Goal: Task Accomplishment & Management: Manage account settings

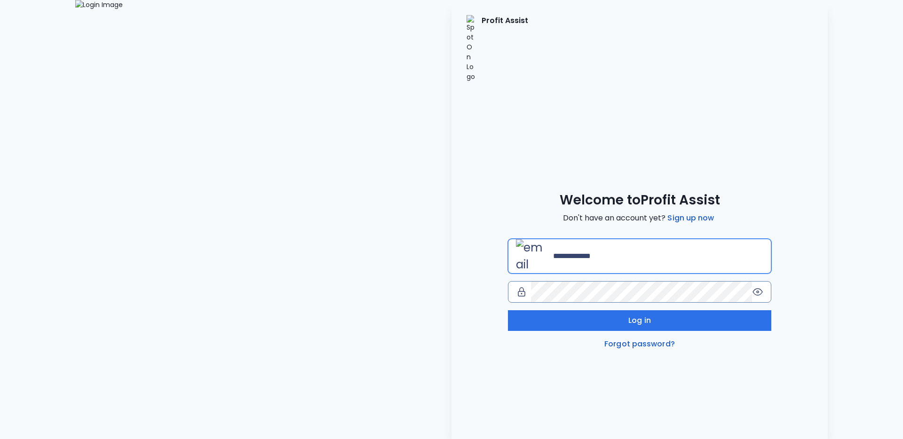
click at [553, 246] on input "email" at bounding box center [658, 256] width 210 height 21
type input "**********"
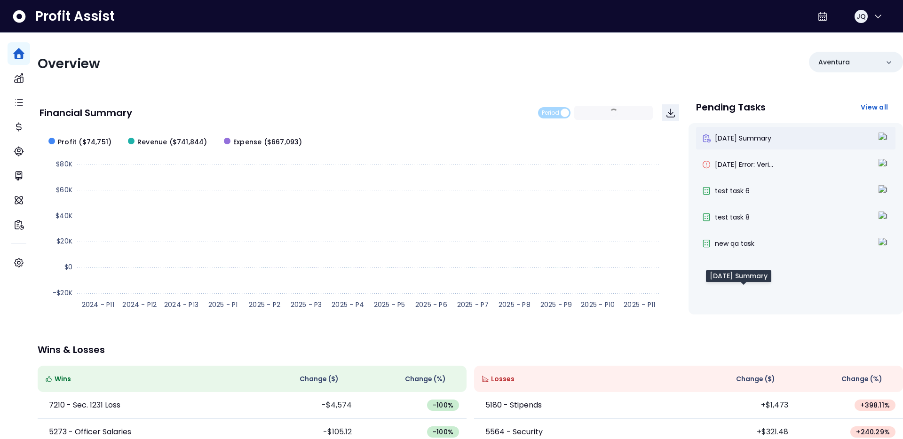
click at [738, 133] on span "[DATE] Summary" at bounding box center [742, 137] width 56 height 9
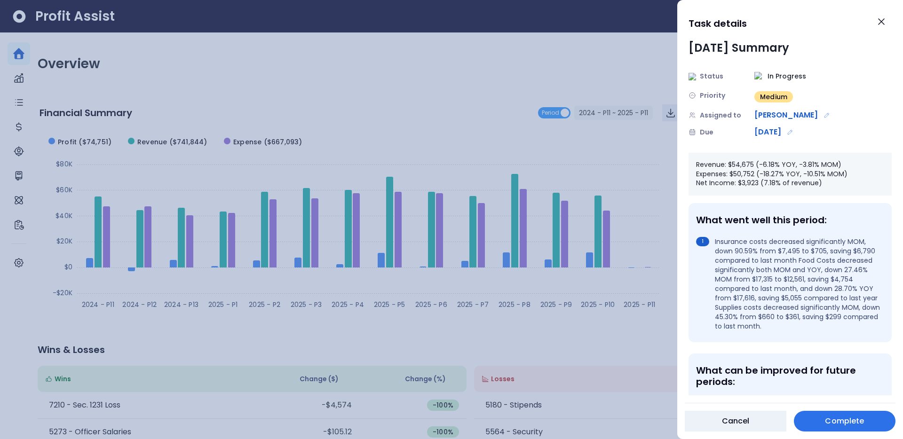
click at [636, 64] on div at bounding box center [451, 219] width 903 height 439
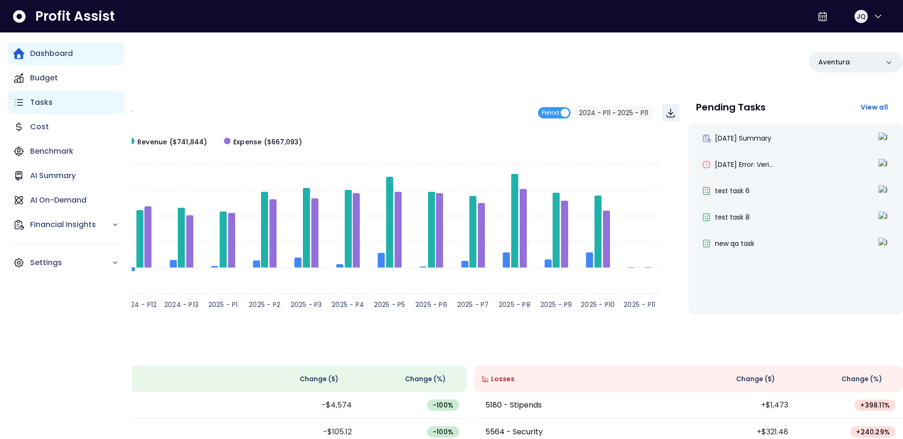
click at [30, 106] on p "Tasks" at bounding box center [41, 102] width 23 height 11
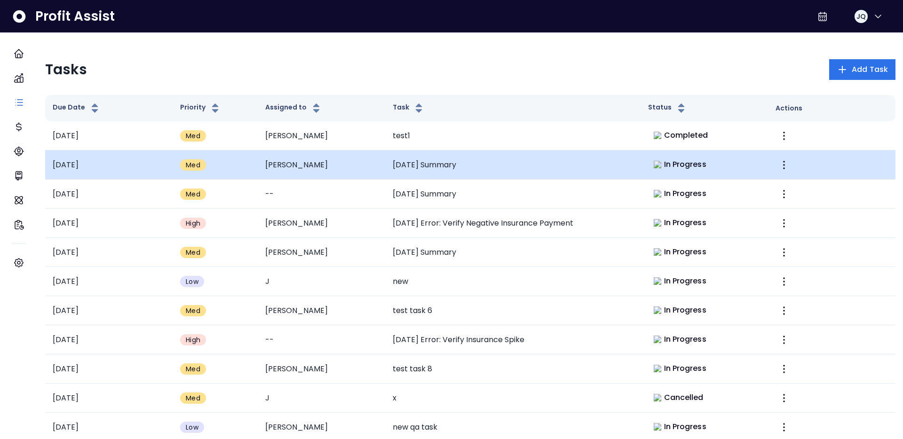
click at [198, 175] on td "Med" at bounding box center [215, 164] width 85 height 29
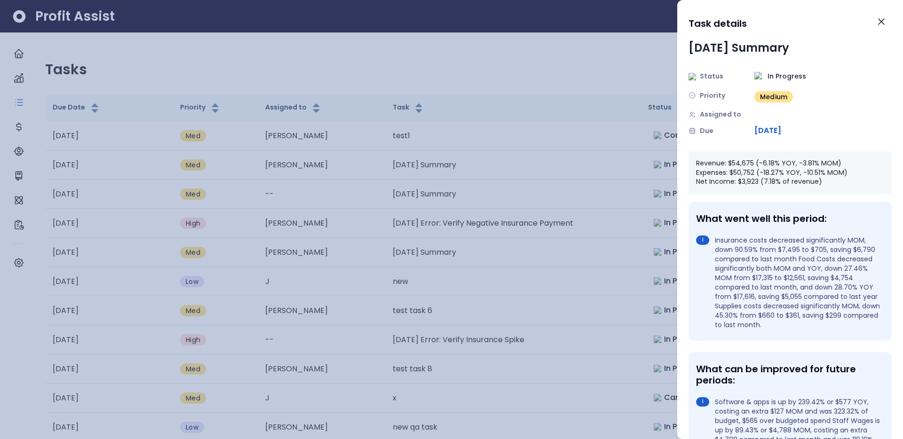
click at [223, 55] on div at bounding box center [451, 219] width 903 height 439
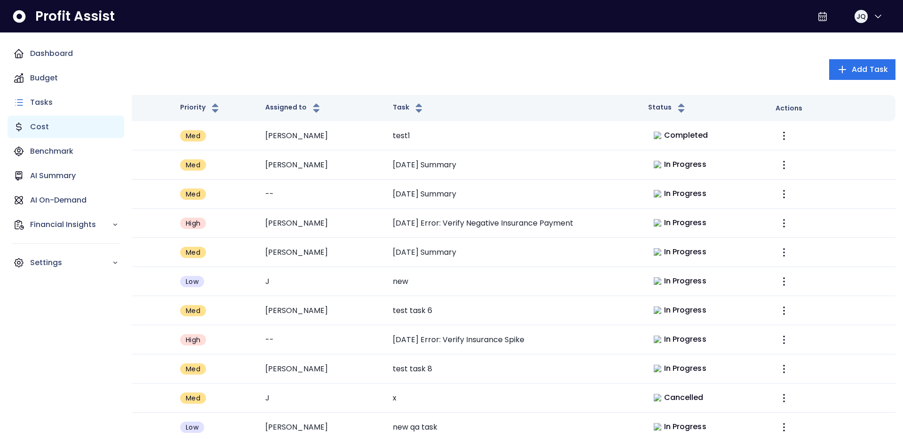
click at [36, 133] on div "Cost" at bounding box center [66, 127] width 117 height 23
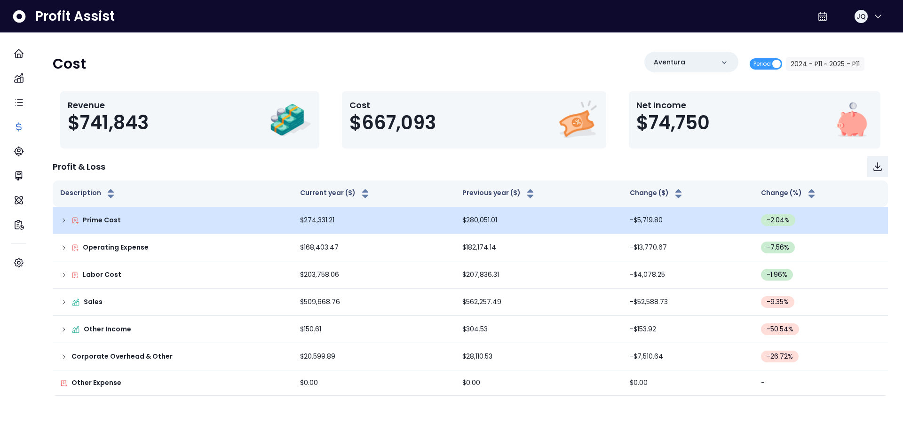
click at [121, 224] on p "Prime Cost" at bounding box center [102, 220] width 38 height 10
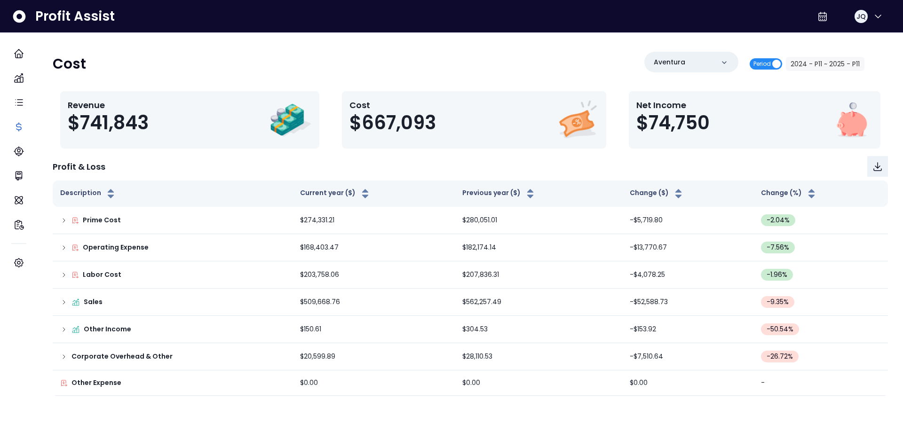
click at [756, 61] on span "Period" at bounding box center [761, 63] width 17 height 11
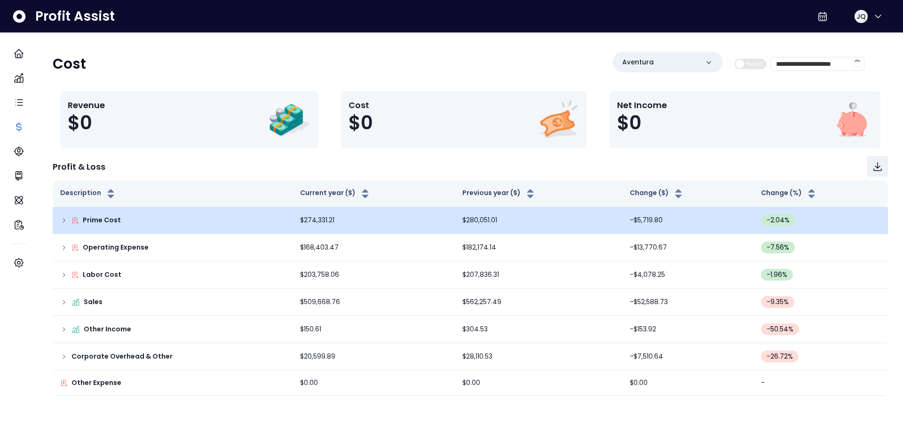
click at [96, 219] on p "Prime Cost" at bounding box center [102, 220] width 38 height 10
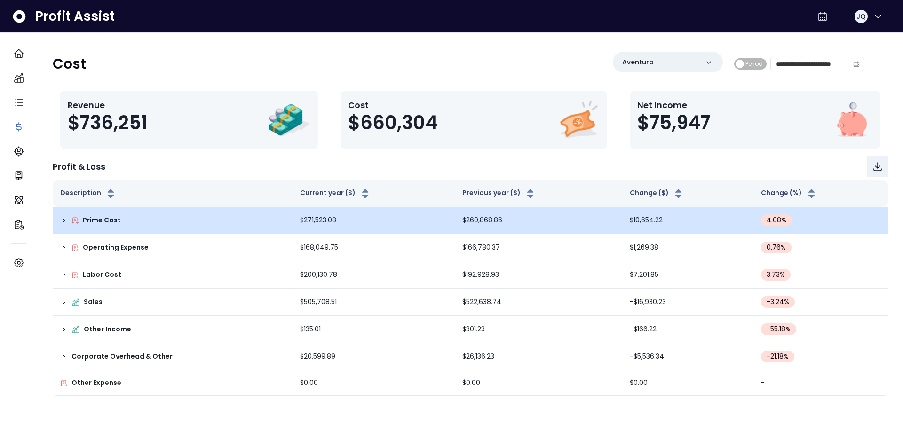
click at [79, 219] on div "Prime Cost" at bounding box center [172, 220] width 225 height 10
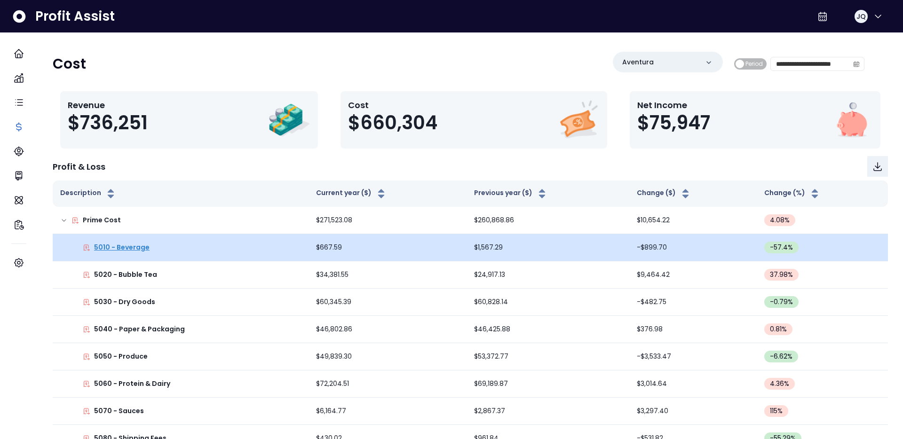
click at [115, 243] on p "5010 - Beverage" at bounding box center [121, 248] width 55 height 10
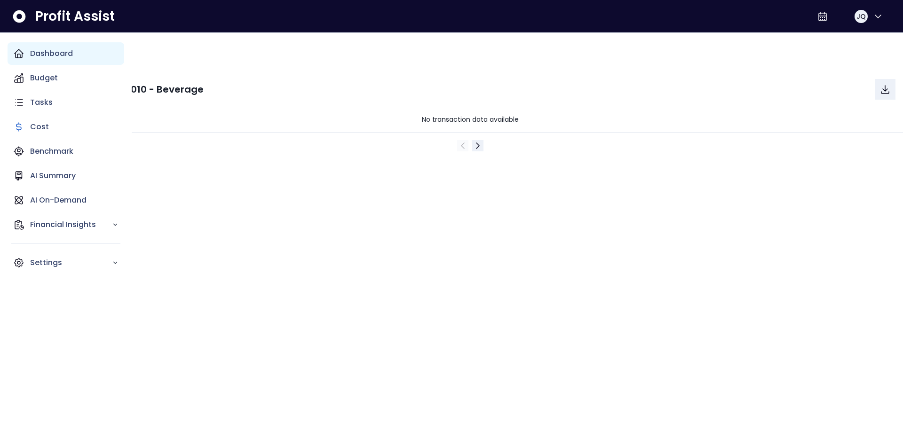
click at [36, 57] on p "Dashboard" at bounding box center [51, 53] width 43 height 11
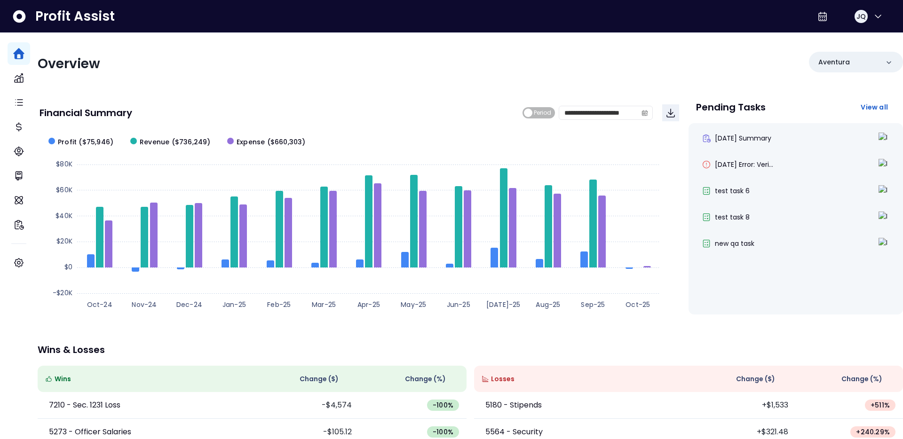
click at [207, 78] on div "**********" at bounding box center [470, 306] width 865 height 547
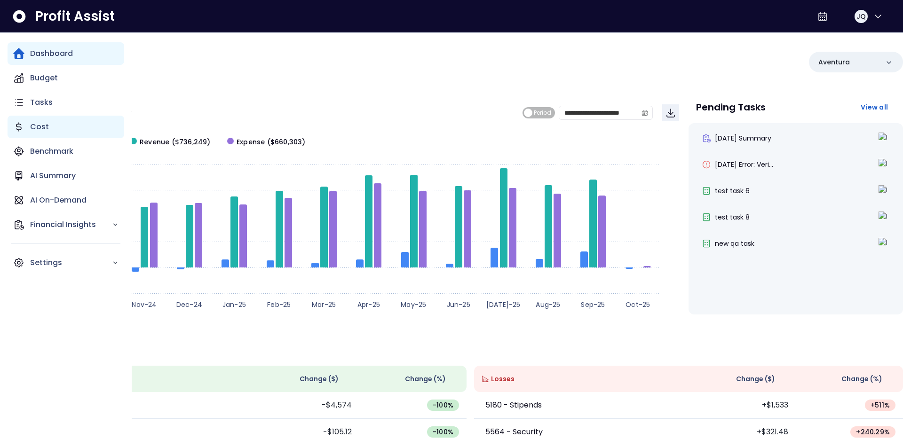
click at [36, 129] on p "Cost" at bounding box center [39, 126] width 19 height 11
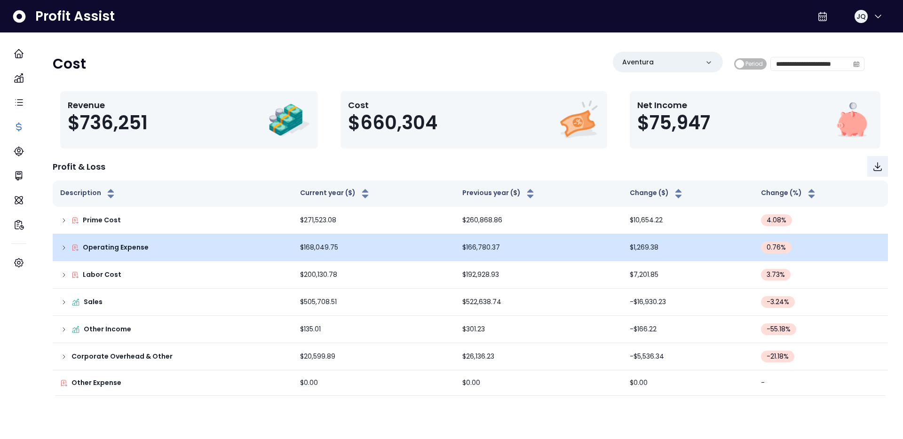
click at [114, 247] on p "Operating Expense" at bounding box center [116, 248] width 66 height 10
click at [68, 247] on icon at bounding box center [64, 248] width 8 height 8
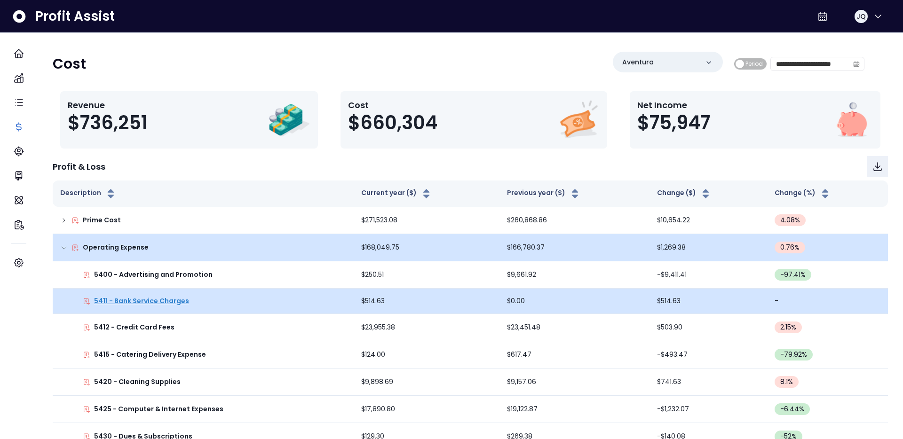
click at [132, 296] on p "5411 - Bank Service Charges" at bounding box center [141, 301] width 95 height 10
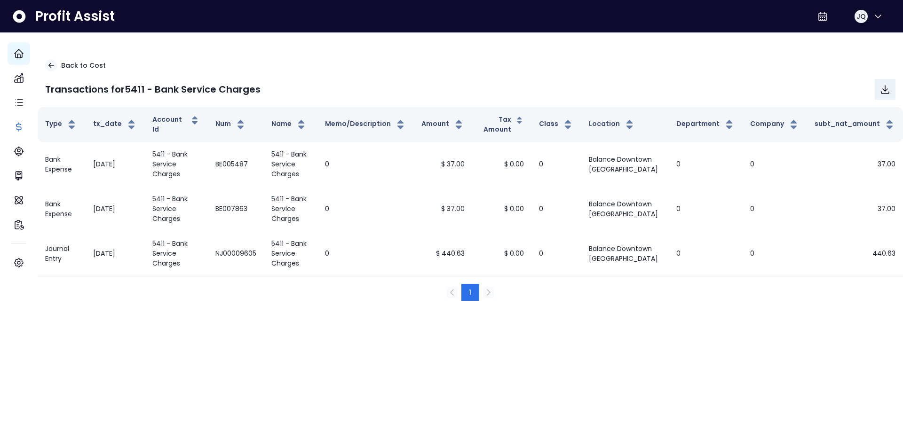
click at [19, 49] on icon "Main navigation" at bounding box center [19, 53] width 8 height 8
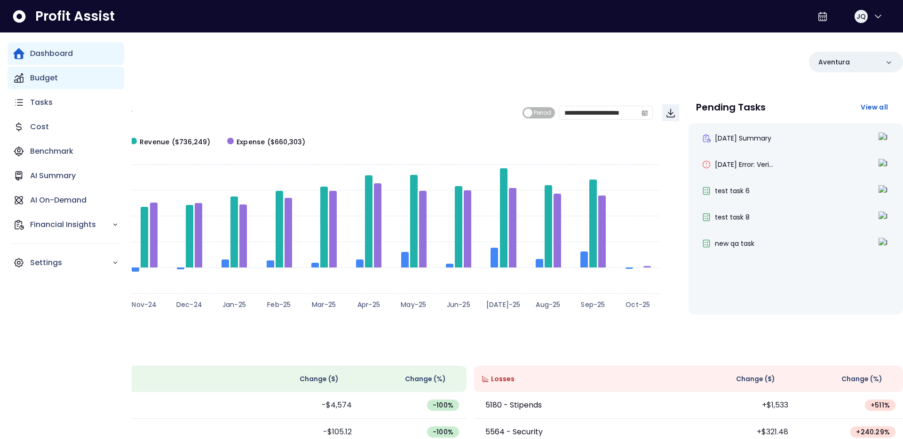
click at [25, 75] on div "Budget" at bounding box center [66, 78] width 117 height 23
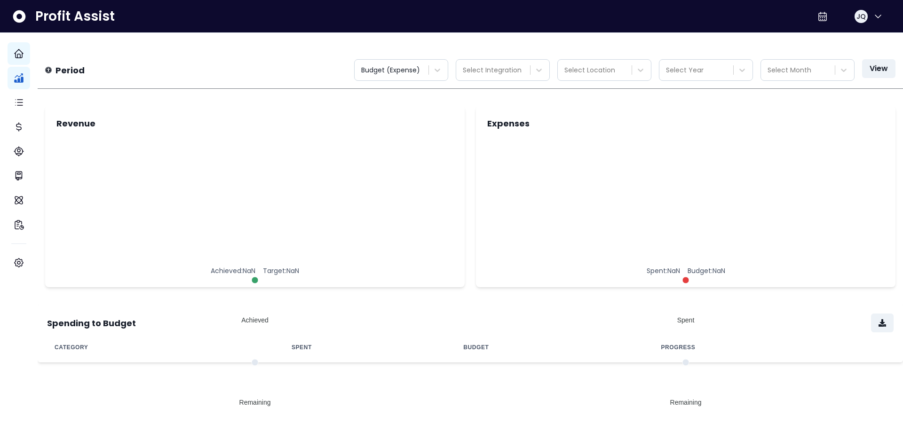
click at [20, 52] on icon "Main navigation" at bounding box center [18, 53] width 11 height 11
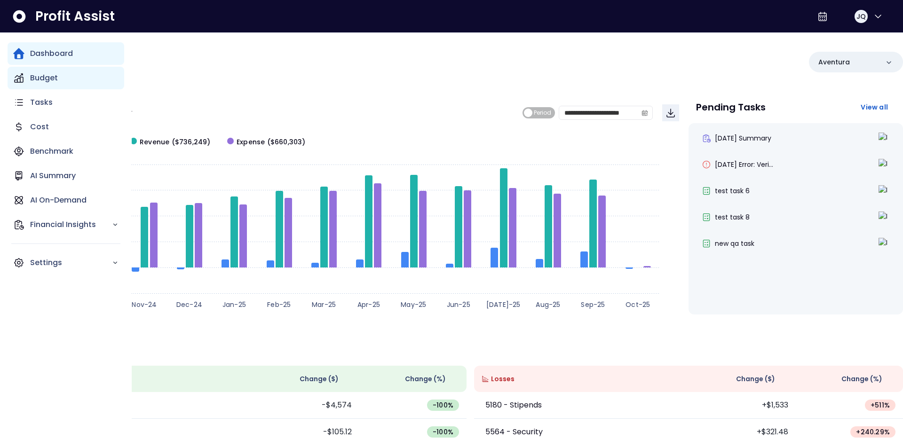
click at [22, 72] on icon "Main navigation" at bounding box center [18, 77] width 11 height 11
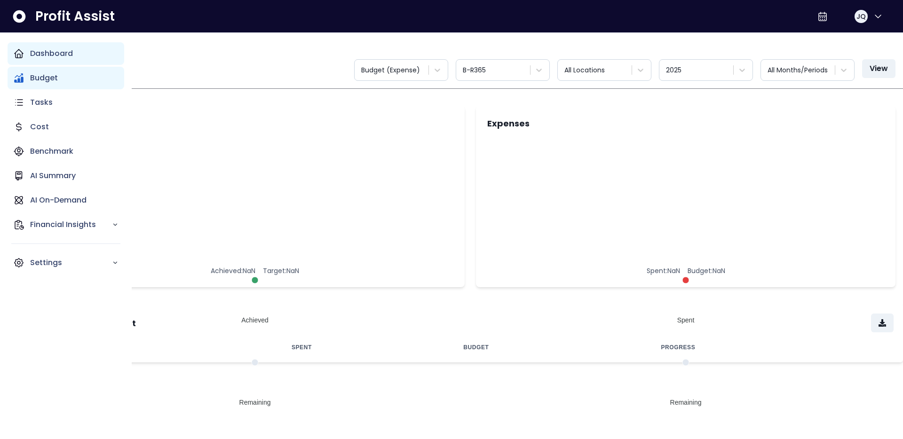
click at [15, 55] on icon "Main navigation" at bounding box center [19, 53] width 8 height 8
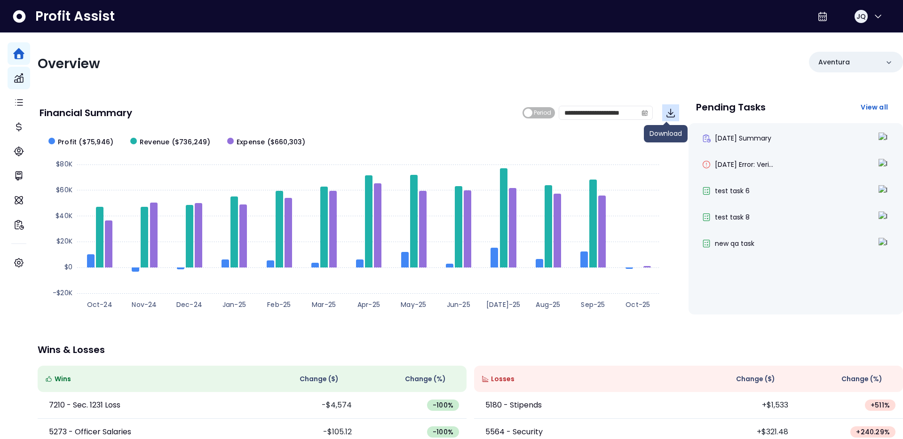
click at [674, 110] on button "Download" at bounding box center [670, 112] width 17 height 17
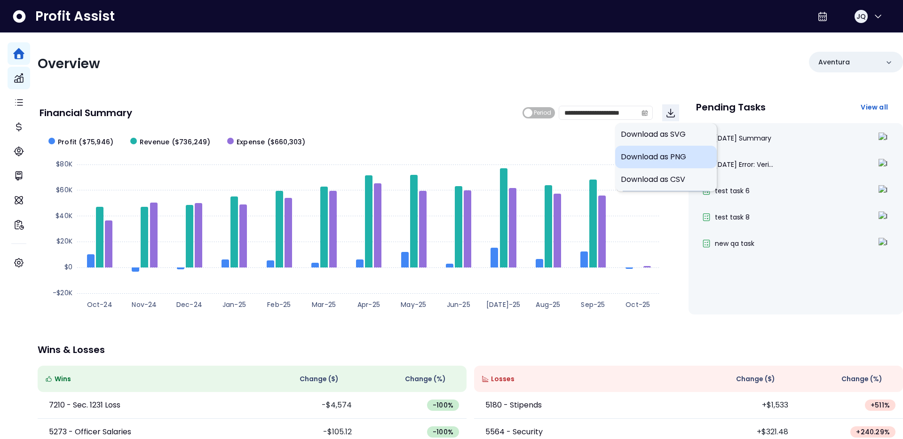
click at [670, 158] on span "Download as PNG" at bounding box center [665, 156] width 90 height 11
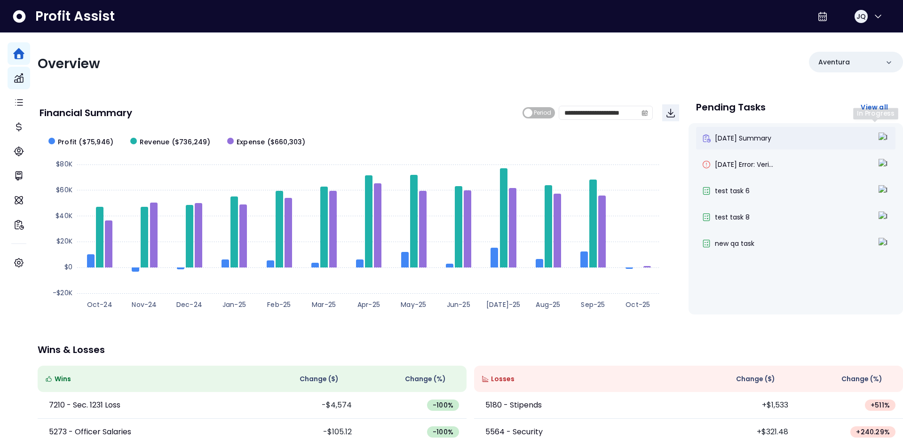
click at [878, 137] on img at bounding box center [883, 138] width 11 height 11
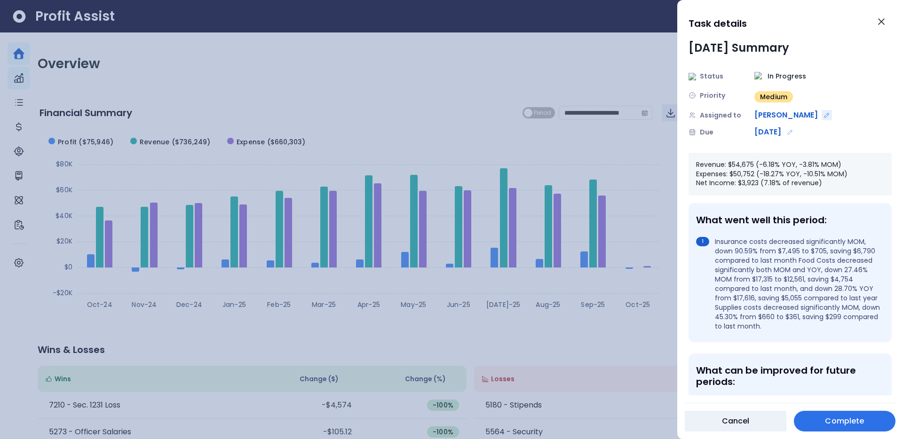
click at [823, 116] on icon "Edit assignment" at bounding box center [826, 115] width 7 height 7
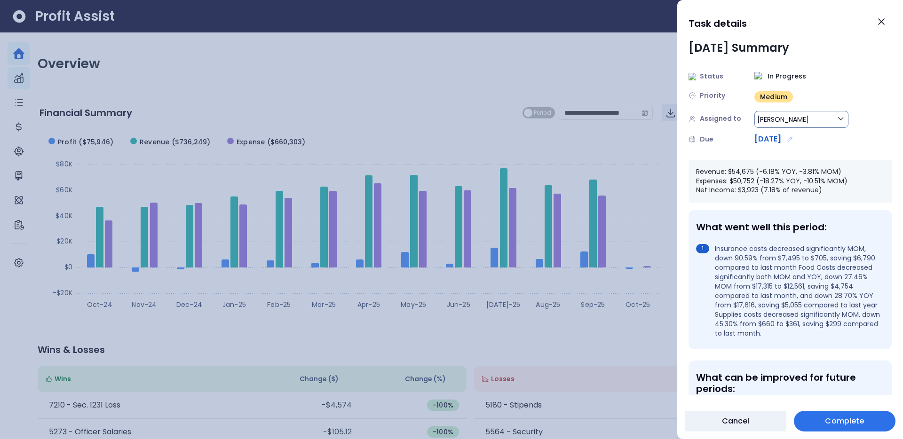
click at [785, 116] on button "[PERSON_NAME]" at bounding box center [801, 119] width 94 height 17
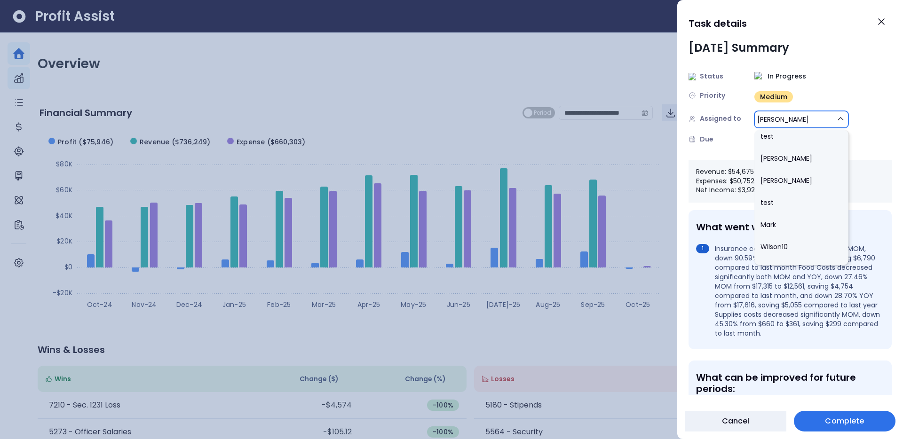
scroll to position [309, 0]
click at [790, 164] on li "[PERSON_NAME]" at bounding box center [801, 163] width 94 height 22
type input "**"
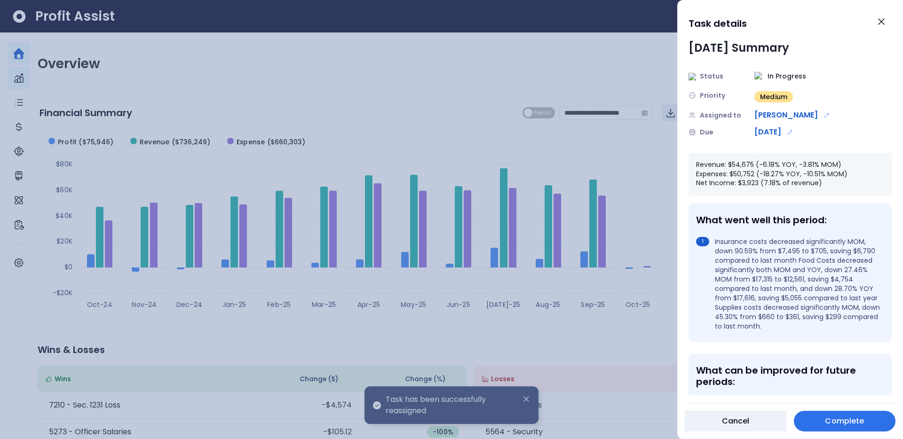
click at [595, 82] on div at bounding box center [451, 219] width 903 height 439
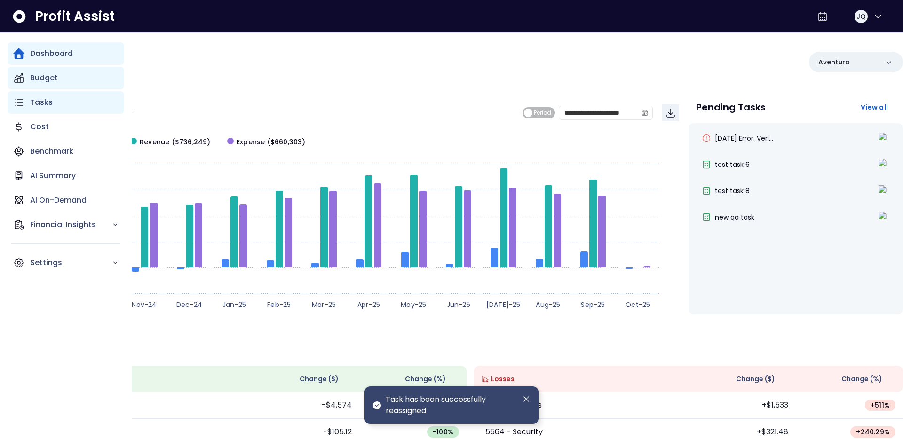
click at [25, 104] on div "Tasks" at bounding box center [66, 102] width 117 height 23
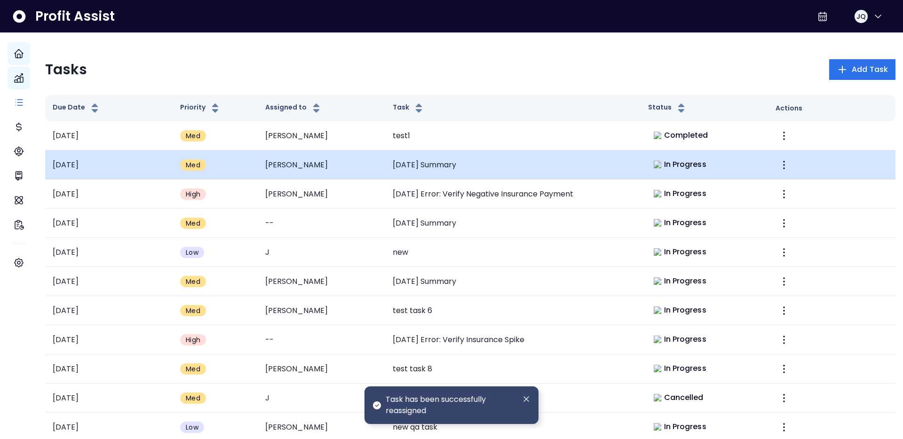
click at [253, 165] on td "Med" at bounding box center [215, 164] width 85 height 29
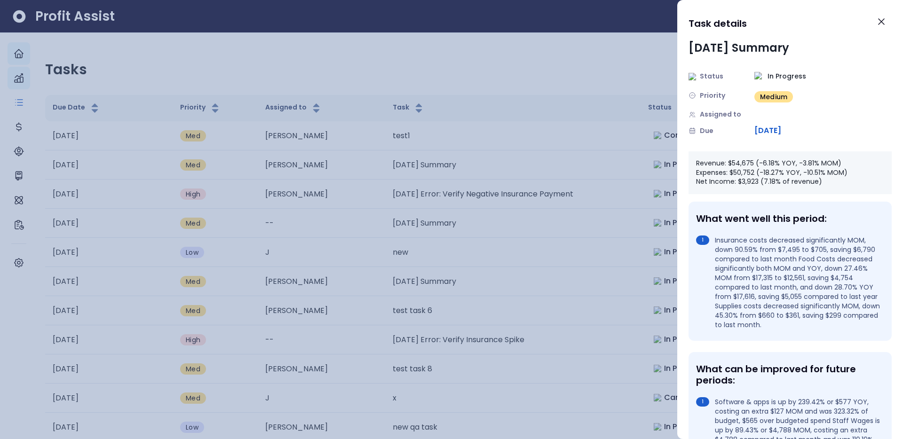
click at [778, 118] on div "Assigned to" at bounding box center [789, 115] width 203 height 10
click at [808, 114] on div "Assigned to" at bounding box center [789, 115] width 203 height 10
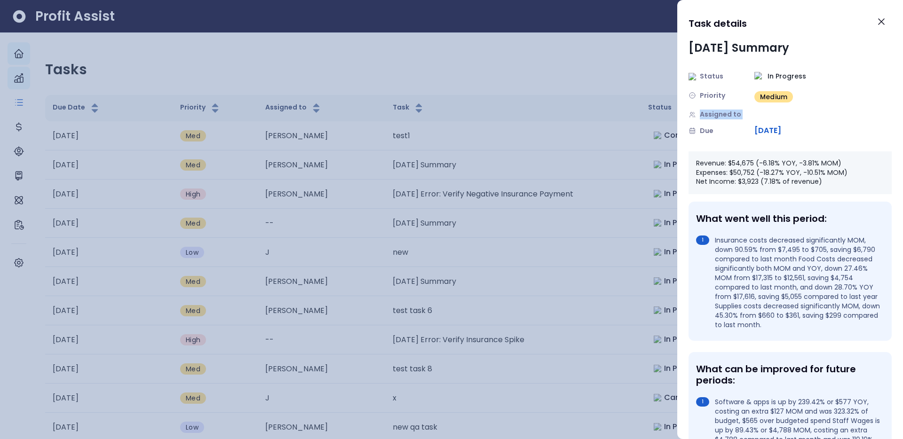
click at [761, 114] on div "Assigned to" at bounding box center [789, 115] width 203 height 10
click at [760, 114] on div "Assigned to" at bounding box center [789, 115] width 203 height 10
click at [528, 79] on div at bounding box center [451, 219] width 903 height 439
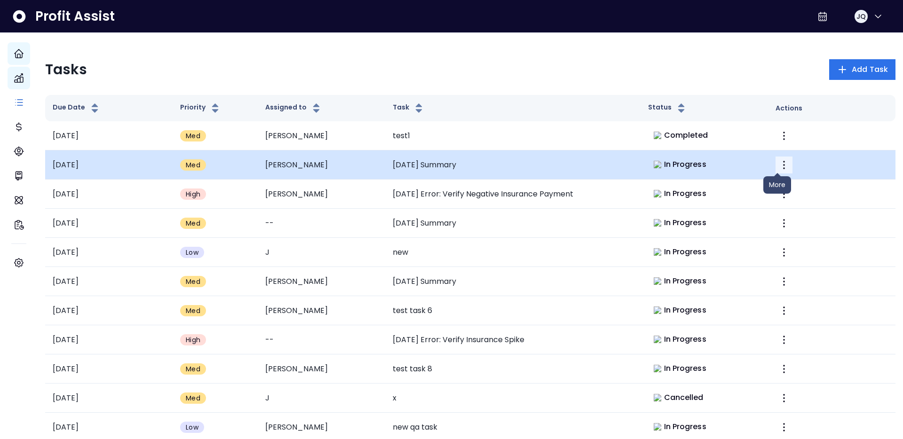
click at [778, 161] on icon "More" at bounding box center [783, 164] width 11 height 11
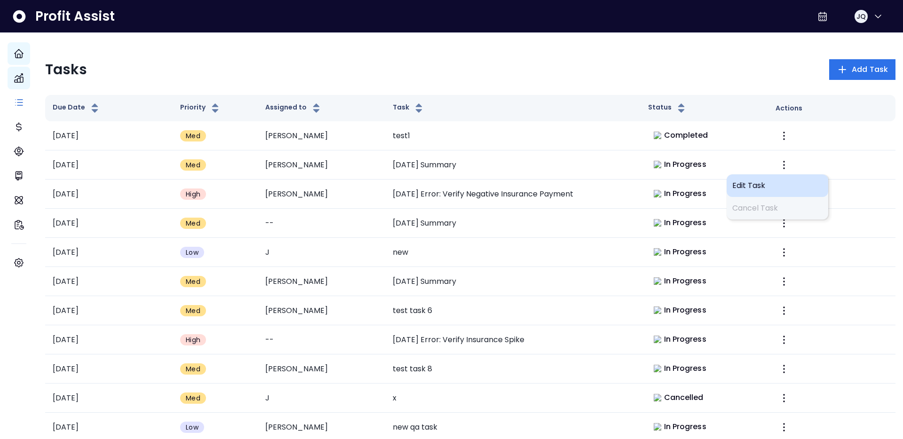
click at [771, 189] on span "Edit Task" at bounding box center [777, 185] width 90 height 11
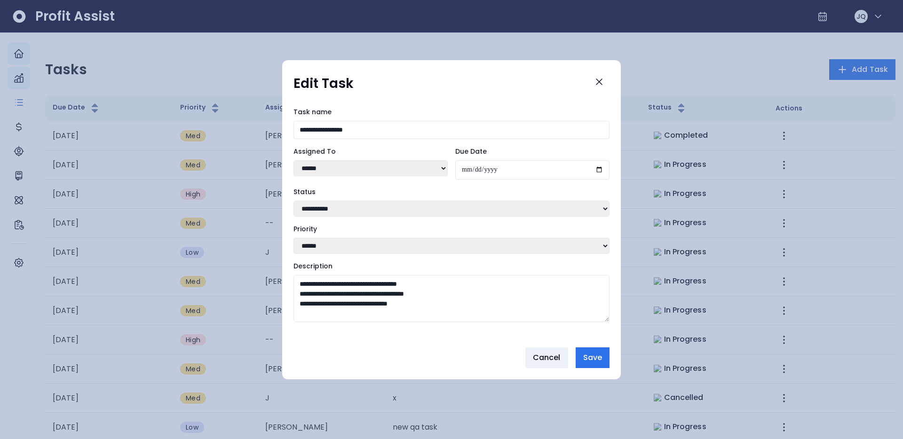
click at [375, 162] on select "******* **** **** ****** ******* ***** **** ******* *** ****** ****** * ***** *…" at bounding box center [370, 168] width 154 height 16
select select "**"
click at [293, 160] on select "******* **** **** ****** ******* ***** **** ******* *** ****** ****** * ***** *…" at bounding box center [370, 168] width 154 height 16
click at [599, 357] on span "Save" at bounding box center [592, 357] width 19 height 11
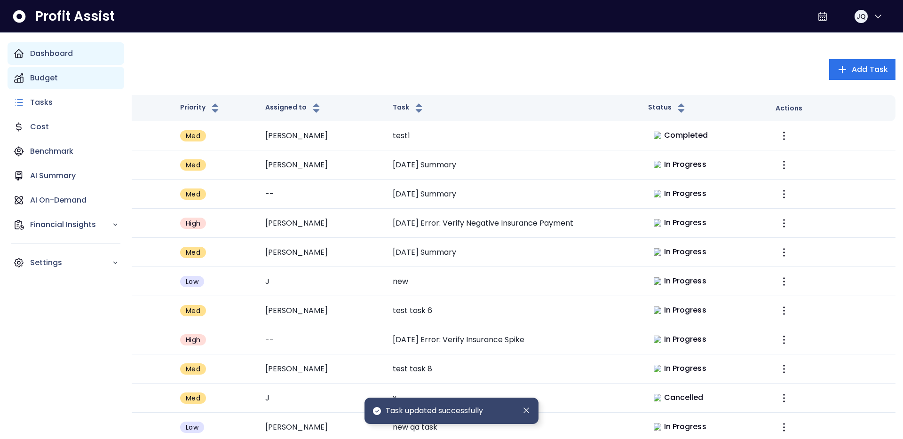
click at [32, 63] on div "Dashboard" at bounding box center [66, 53] width 117 height 23
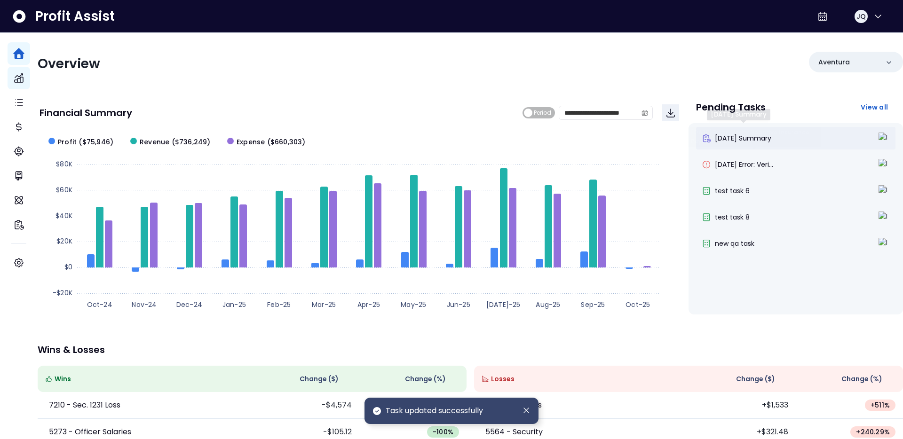
click at [771, 140] on span "[DATE] Summary" at bounding box center [742, 137] width 56 height 9
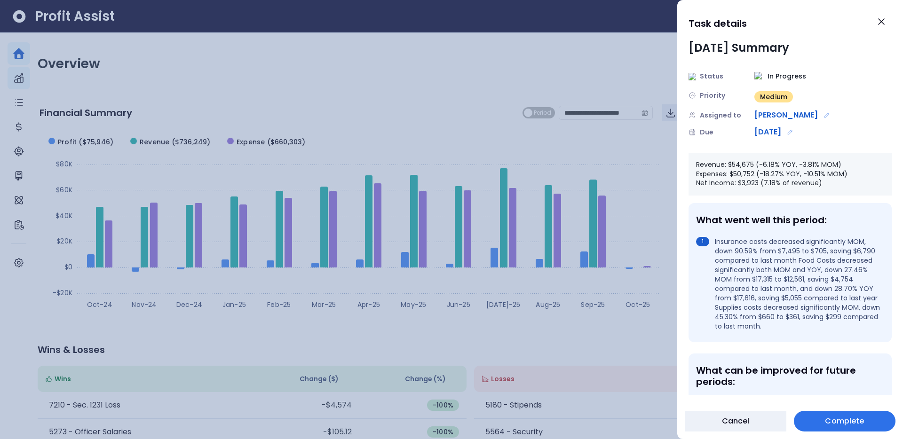
click at [642, 81] on div at bounding box center [451, 219] width 903 height 439
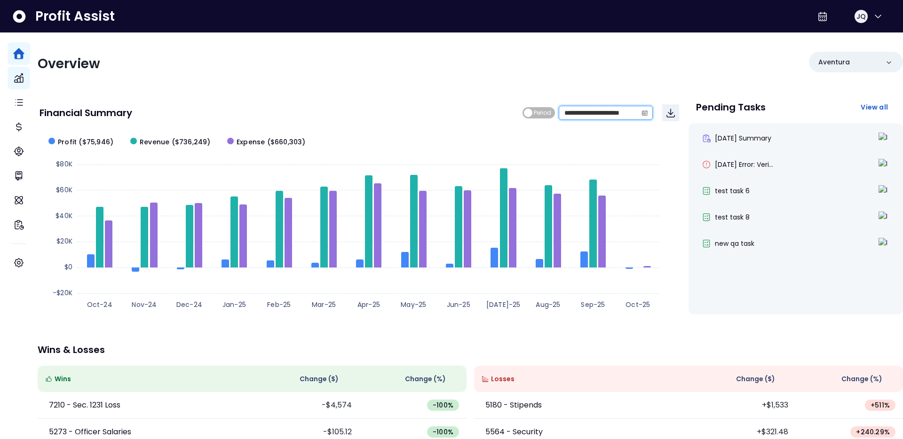
click at [597, 108] on input "**********" at bounding box center [598, 112] width 78 height 13
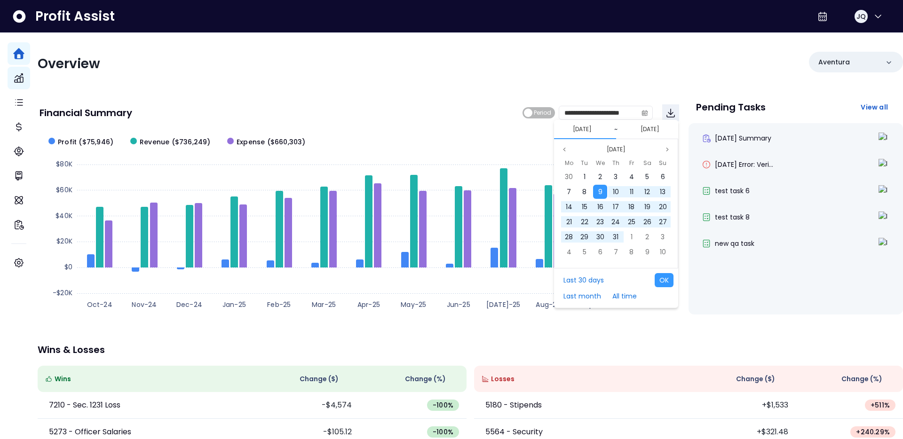
click at [651, 81] on div "**********" at bounding box center [470, 306] width 865 height 547
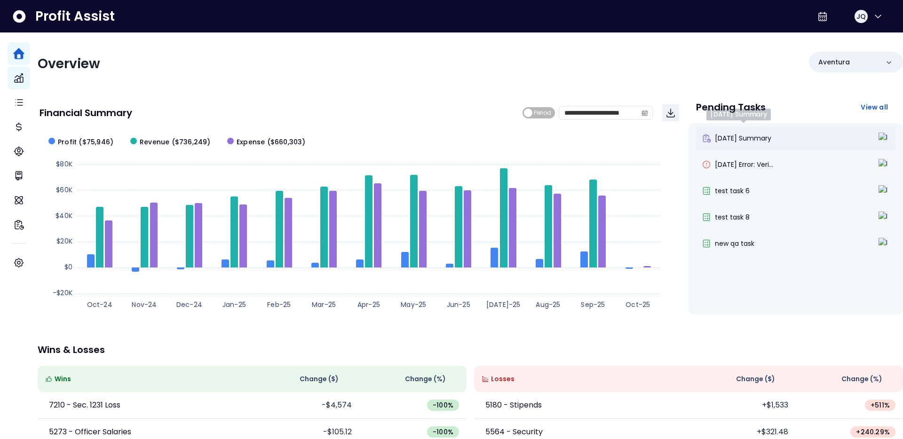
click at [758, 137] on span "[DATE] Summary" at bounding box center [742, 137] width 56 height 9
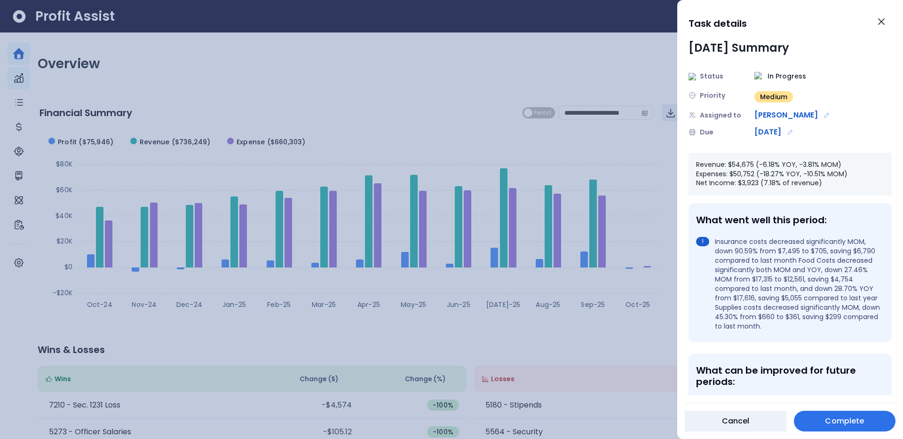
click at [815, 131] on div "[DATE]" at bounding box center [801, 131] width 94 height 11
click at [792, 131] on icon "Edit due date" at bounding box center [789, 132] width 4 height 4
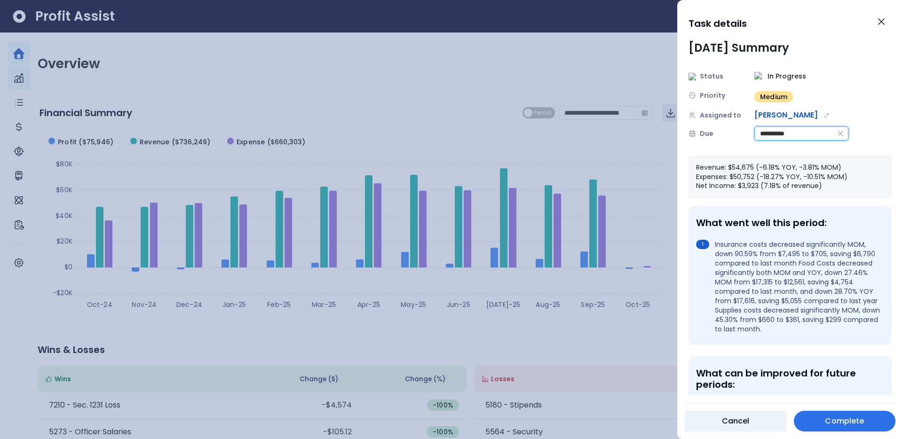
click at [808, 134] on input "**********" at bounding box center [793, 133] width 78 height 13
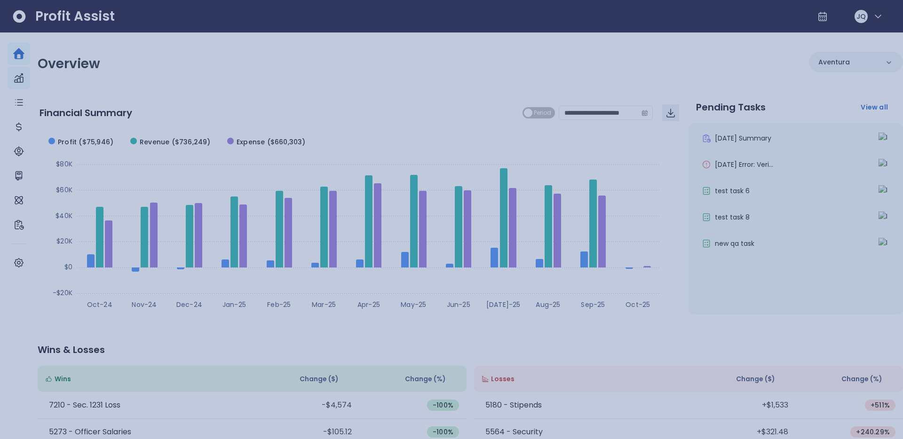
click at [596, 53] on div at bounding box center [451, 219] width 903 height 439
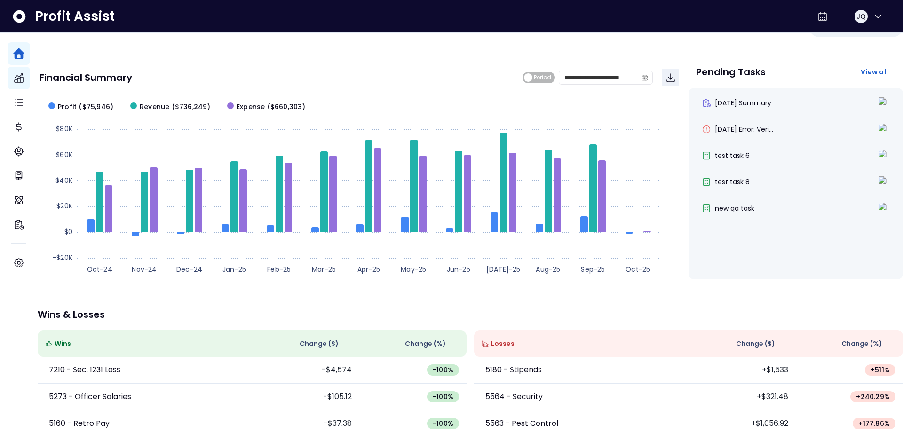
scroll to position [85, 0]
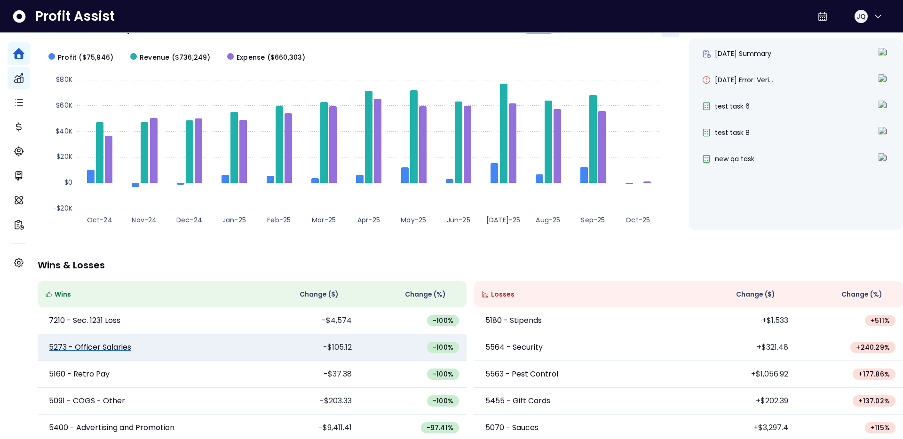
click at [114, 343] on p "5273 - Officer Salaries" at bounding box center [90, 347] width 82 height 11
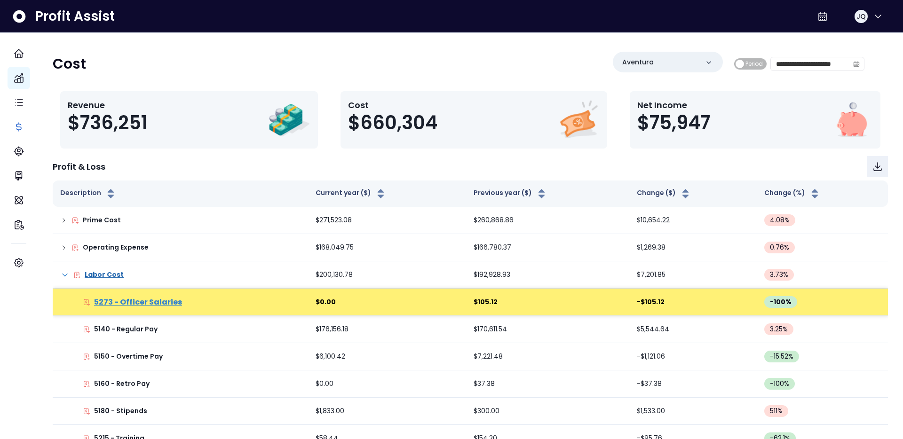
click at [149, 299] on p "5273 - Officer Salaries" at bounding box center [138, 302] width 88 height 11
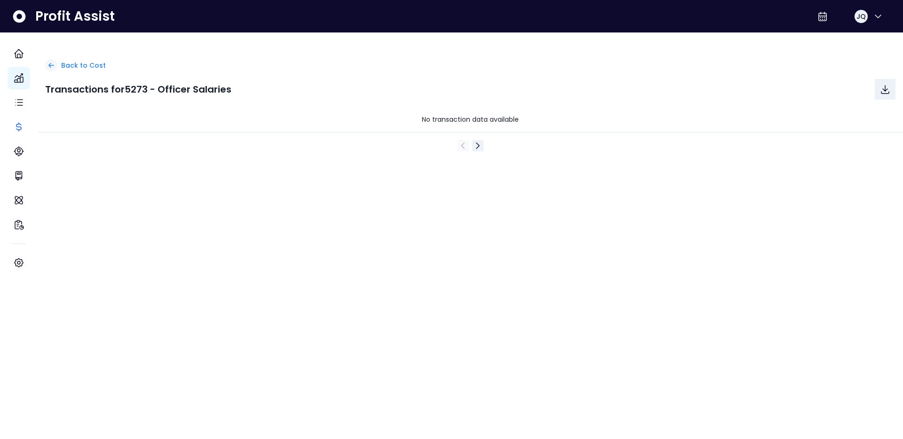
click at [90, 64] on p "Back to Cost" at bounding box center [83, 66] width 45 height 10
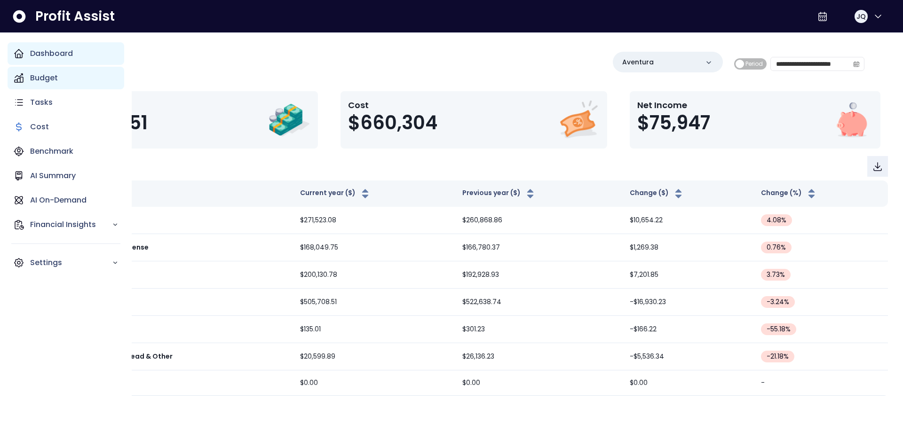
click at [13, 44] on div "Dashboard" at bounding box center [66, 53] width 117 height 23
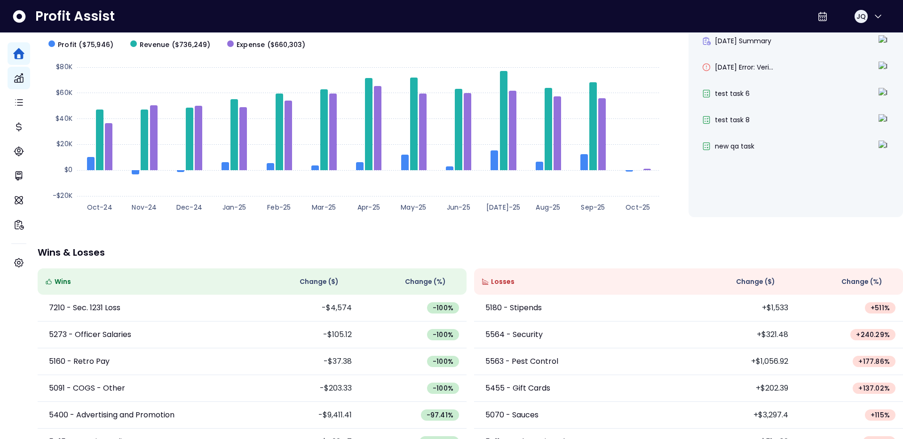
scroll to position [150, 0]
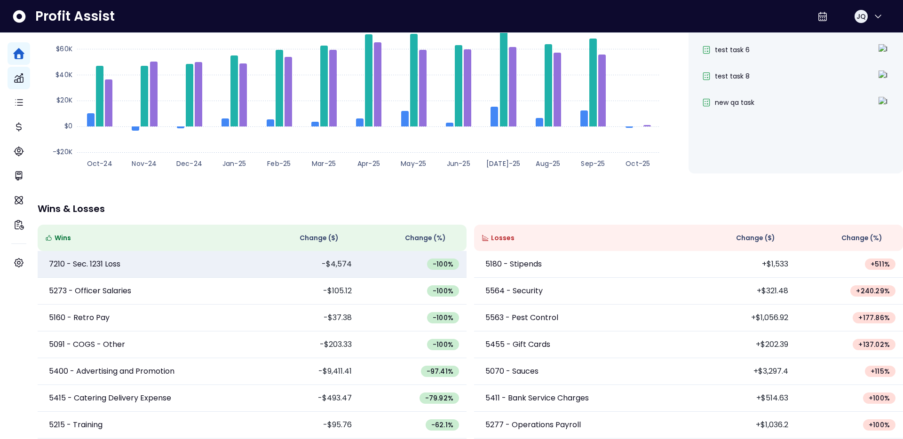
click at [74, 251] on td "7210 - Sec. 1231 Loss" at bounding box center [145, 264] width 214 height 27
click at [74, 259] on p "7210 - Sec. 1231 Loss" at bounding box center [84, 264] width 71 height 11
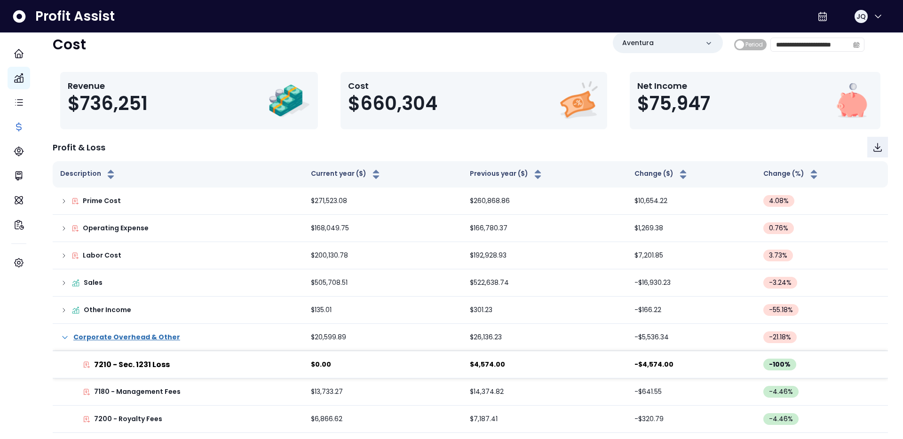
scroll to position [48, 0]
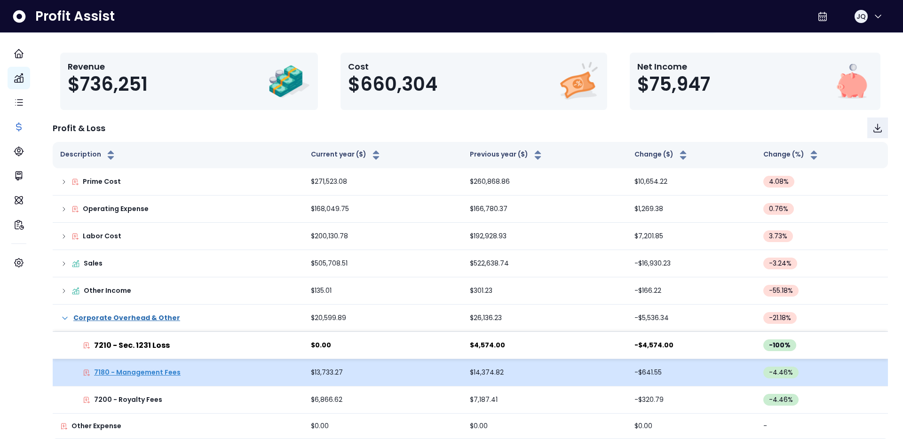
click at [123, 368] on p "7180 - Management Fees" at bounding box center [137, 373] width 86 height 10
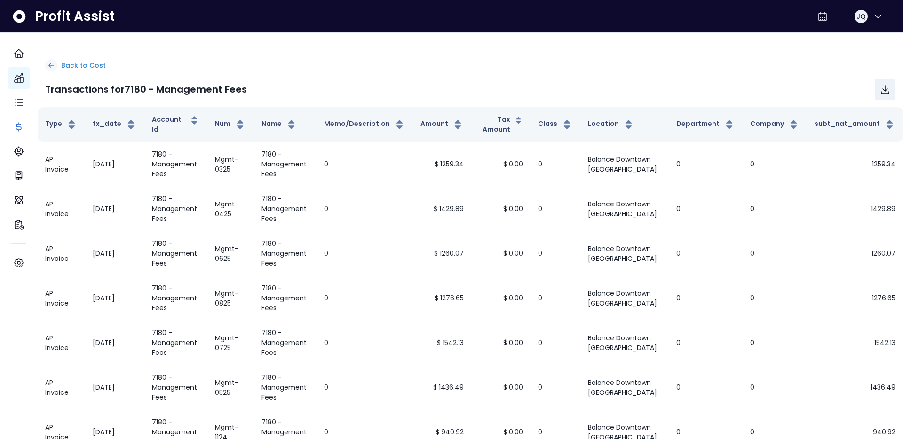
click at [106, 63] on p "Back to Cost" at bounding box center [83, 66] width 45 height 10
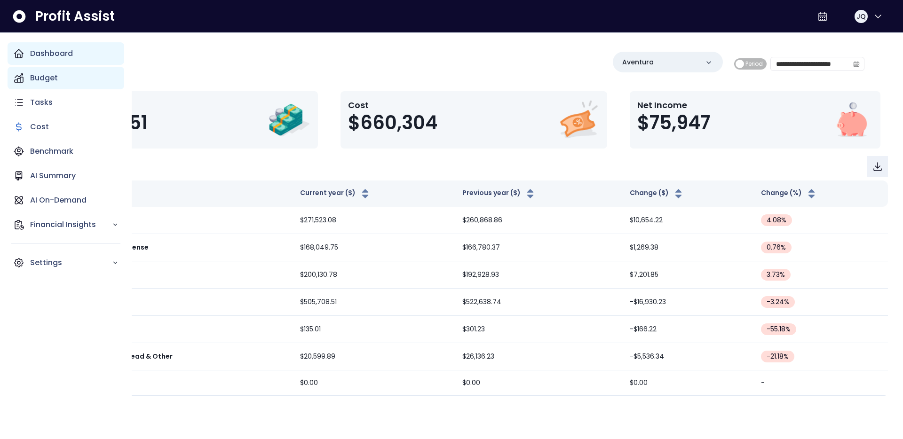
click at [24, 55] on div "Dashboard" at bounding box center [66, 53] width 117 height 23
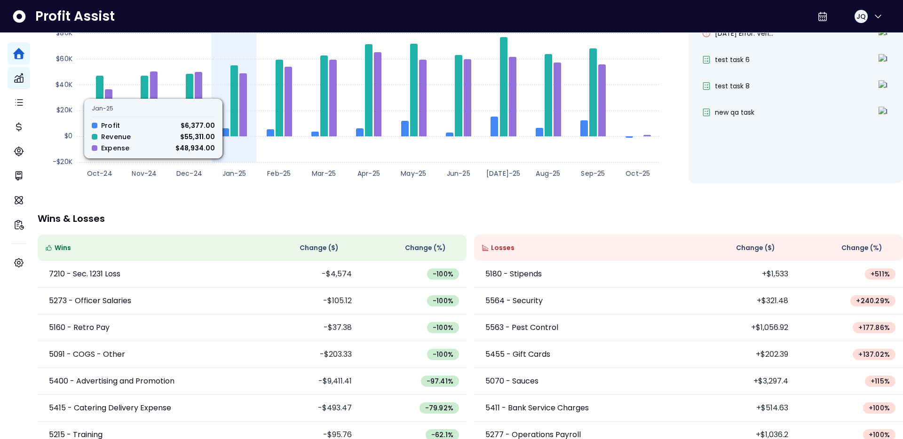
scroll to position [132, 0]
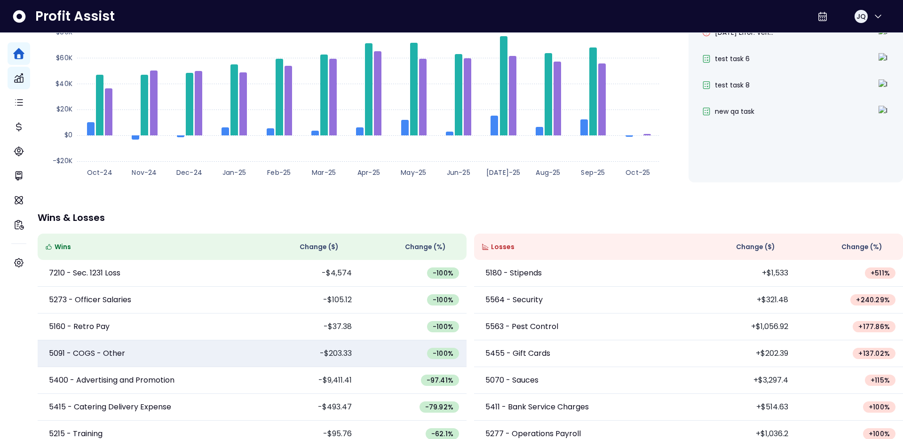
click at [101, 345] on td "5091 - COGS - Other" at bounding box center [145, 353] width 214 height 27
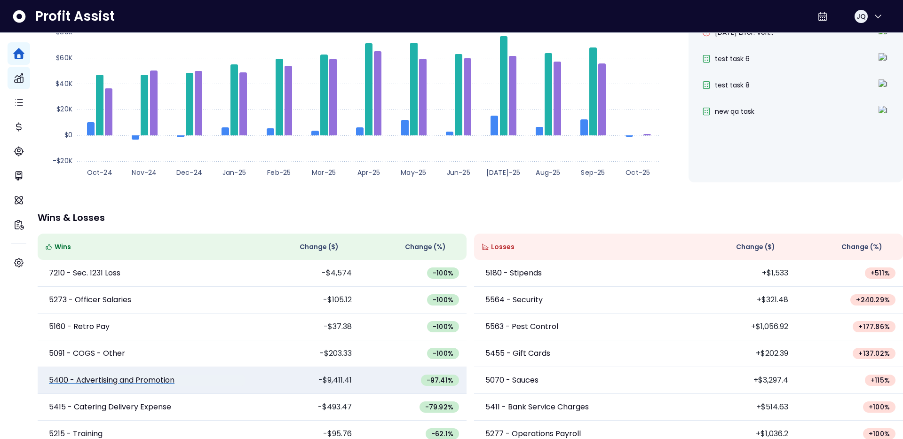
click at [98, 379] on p "5400 - Advertising and Promotion" at bounding box center [112, 380] width 126 height 11
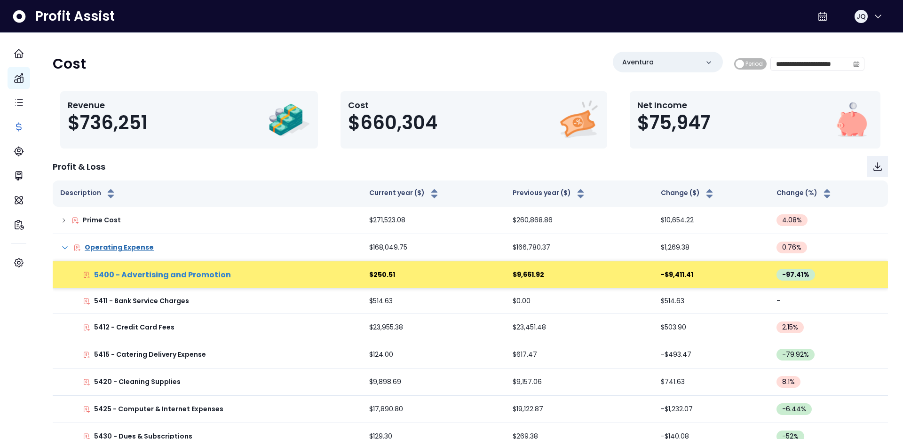
click at [168, 276] on p "5400 - Advertising and Promotion" at bounding box center [162, 274] width 137 height 11
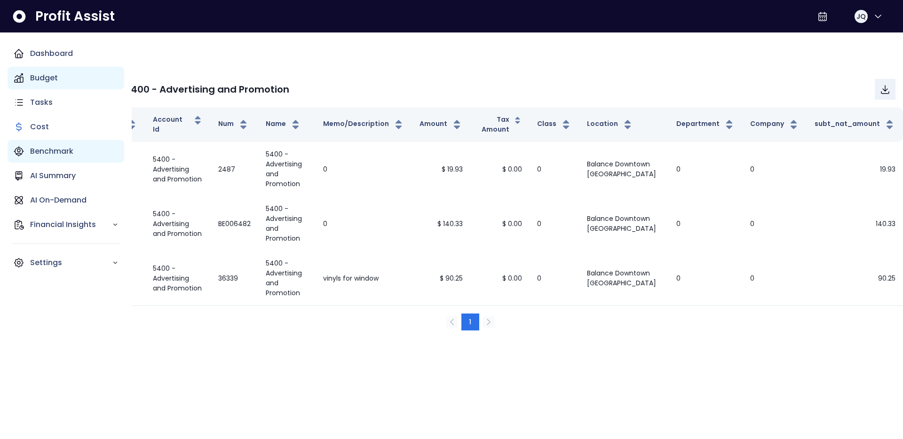
click at [27, 147] on div "Benchmark" at bounding box center [66, 151] width 117 height 23
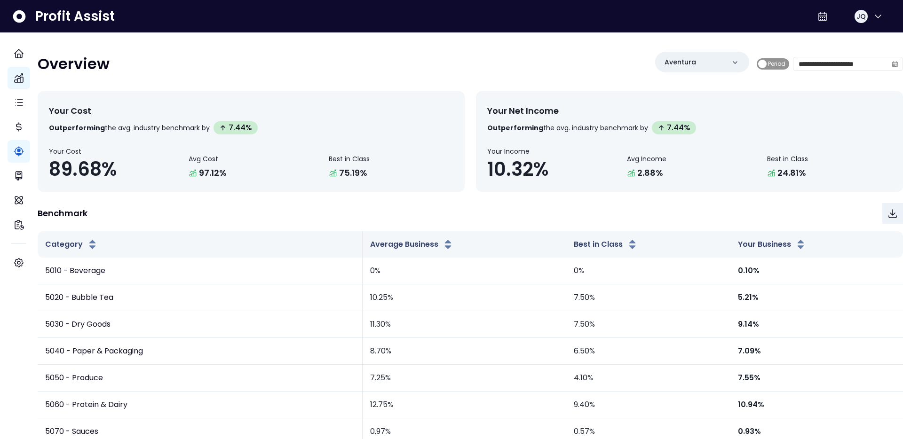
click at [768, 66] on span "Period" at bounding box center [776, 63] width 17 height 11
click at [802, 61] on span "Period" at bounding box center [804, 63] width 32 height 11
click at [621, 57] on div "**********" at bounding box center [686, 64] width 432 height 24
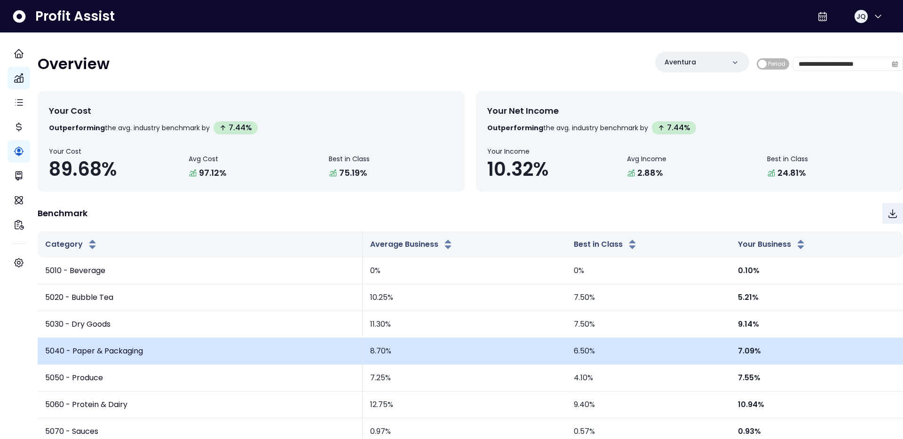
click at [193, 354] on td "5040 - Paper & Packaging" at bounding box center [200, 351] width 325 height 27
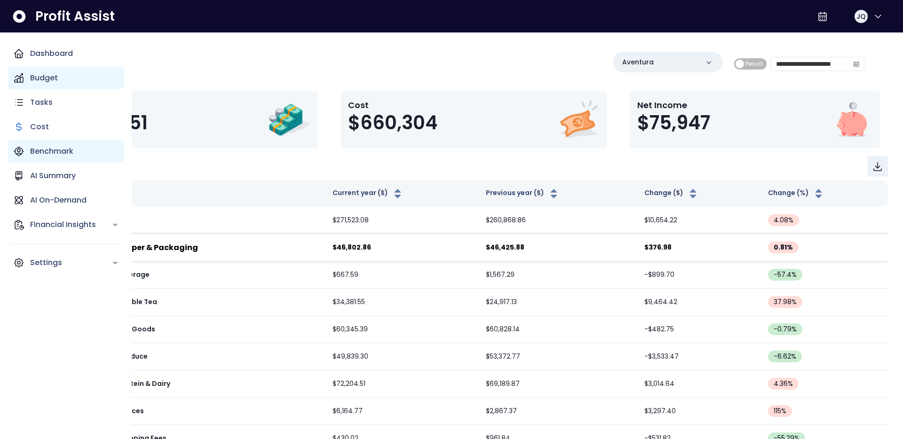
click at [19, 151] on icon "Main navigation" at bounding box center [18, 151] width 11 height 11
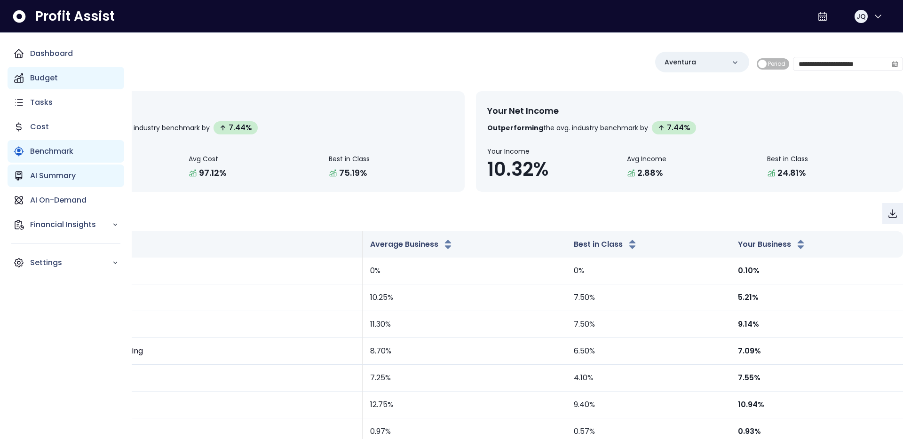
click at [20, 179] on icon "Main navigation" at bounding box center [18, 175] width 11 height 11
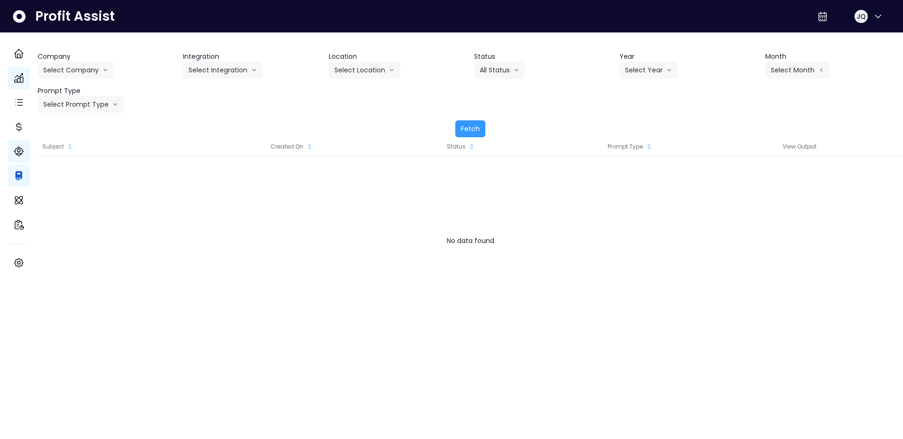
click at [225, 112] on div "Company Select Company [PERSON_NAME] Test [PERSON_NAME] Bakery SpotOn Demo Test…" at bounding box center [470, 82] width 865 height 61
click at [476, 124] on button "Fetch" at bounding box center [470, 128] width 30 height 17
click at [97, 71] on button "Select Company" at bounding box center [76, 70] width 76 height 17
click at [88, 126] on span "SpotOn Demo" at bounding box center [77, 123] width 68 height 9
click at [473, 129] on button "Fetch" at bounding box center [470, 128] width 30 height 17
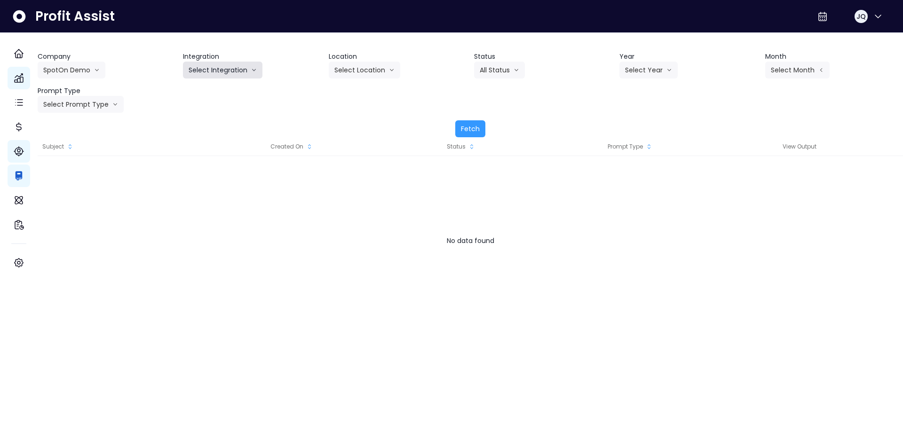
click at [220, 74] on button "Select Integration" at bounding box center [222, 70] width 79 height 17
click at [226, 89] on span "College" at bounding box center [216, 89] width 56 height 9
click at [345, 64] on button "Select Location" at bounding box center [364, 70] width 71 height 17
click at [359, 92] on span "All Locations" at bounding box center [352, 89] width 37 height 9
click at [496, 74] on button "All Status" at bounding box center [499, 70] width 51 height 17
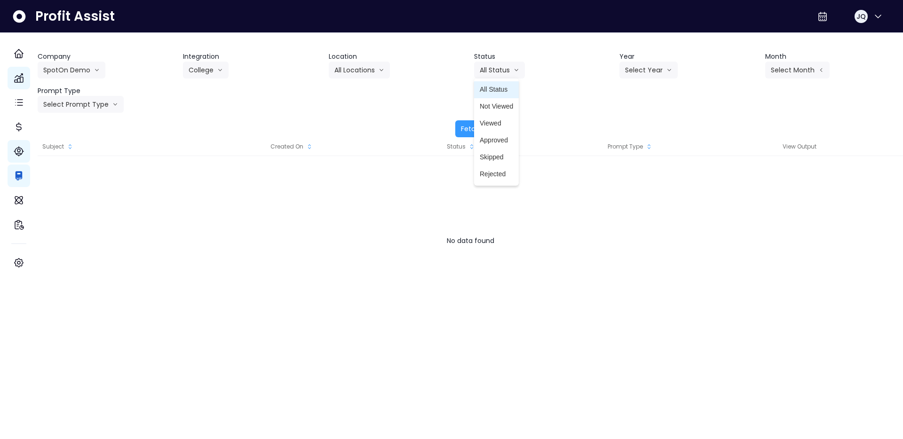
click at [495, 94] on span "All Status" at bounding box center [495, 89] width 33 height 9
click at [658, 71] on button "Select Year" at bounding box center [648, 70] width 58 height 17
click at [638, 121] on li "2025" at bounding box center [632, 123] width 26 height 17
click at [772, 54] on header "Month" at bounding box center [834, 57] width 138 height 10
click at [783, 73] on button "Select Month" at bounding box center [797, 70] width 64 height 17
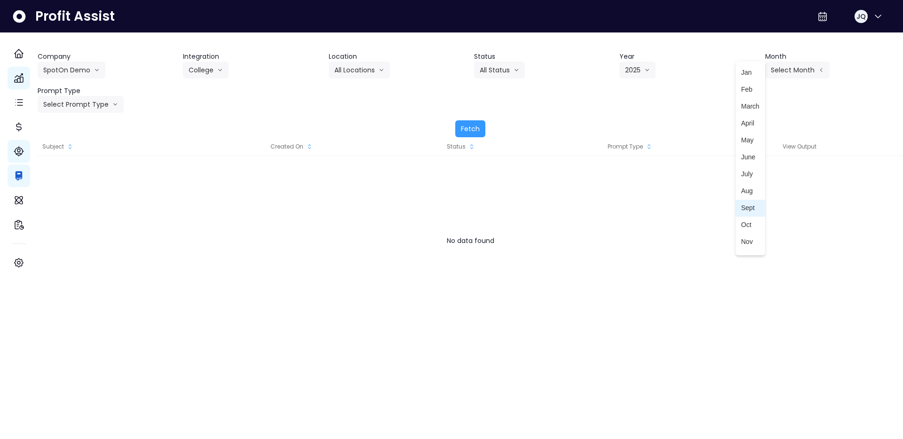
click at [750, 204] on span "Sept" at bounding box center [750, 208] width 18 height 9
click at [84, 103] on button "Select Prompt Type" at bounding box center [81, 104] width 86 height 17
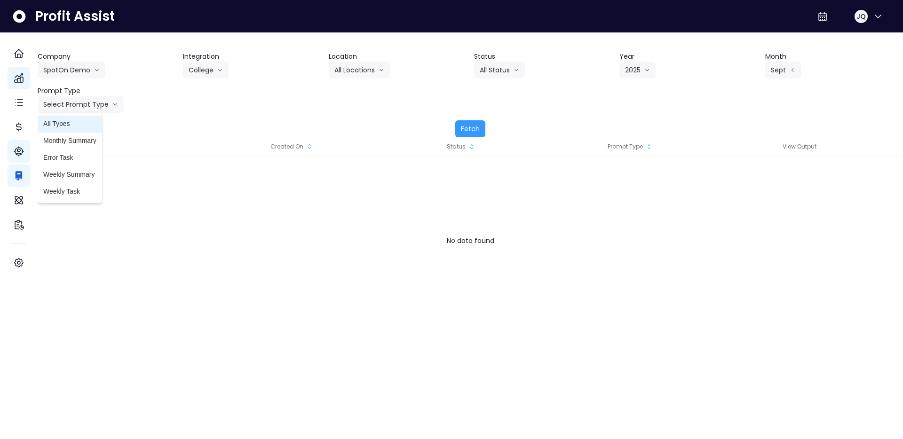
click at [91, 124] on span "All Types" at bounding box center [69, 123] width 53 height 9
click at [500, 118] on div "Company SpotOn Demo [PERSON_NAME] Test [PERSON_NAME] Bakery SpotOn Demo TestLOC…" at bounding box center [470, 95] width 865 height 86
click at [473, 122] on button "Fetch" at bounding box center [470, 128] width 30 height 17
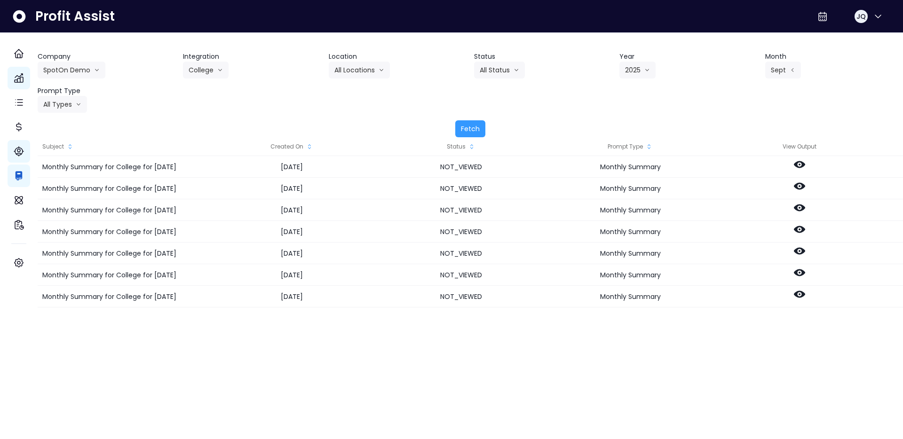
click at [400, 102] on div "Company SpotOn Demo [PERSON_NAME] Test [PERSON_NAME] Bakery SpotOn Demo TestLOC…" at bounding box center [470, 82] width 865 height 61
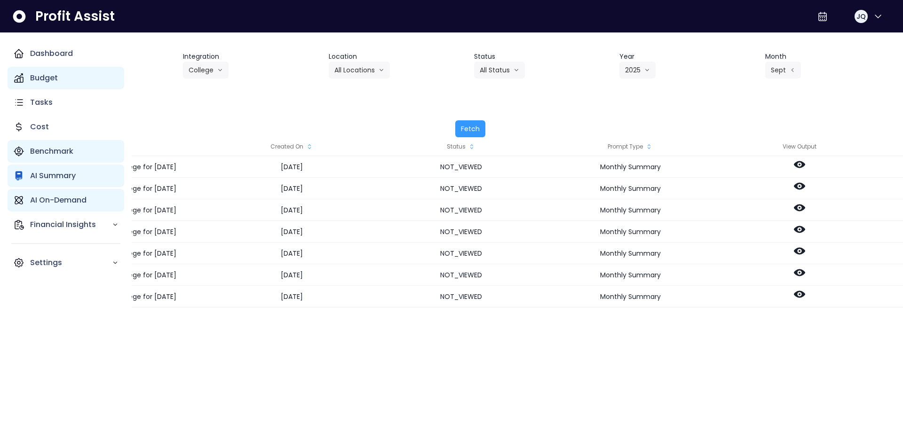
click at [24, 199] on icon "Main navigation" at bounding box center [18, 200] width 11 height 11
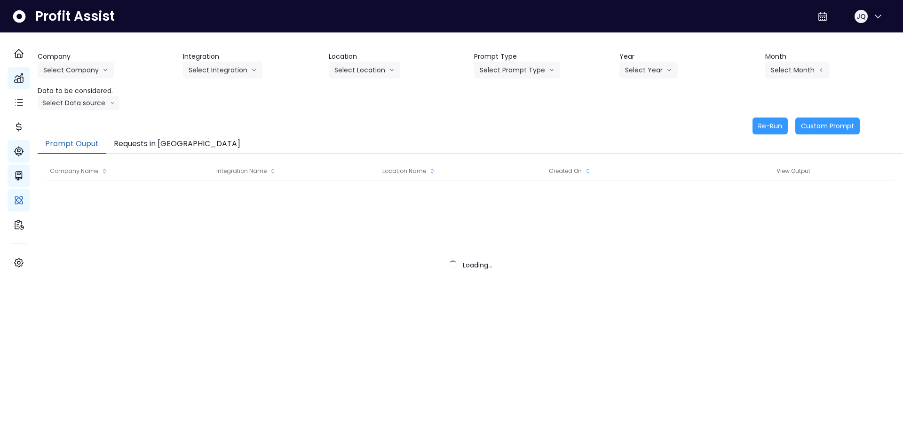
click at [298, 123] on div "Re-Run Custom Prompt" at bounding box center [449, 126] width 822 height 17
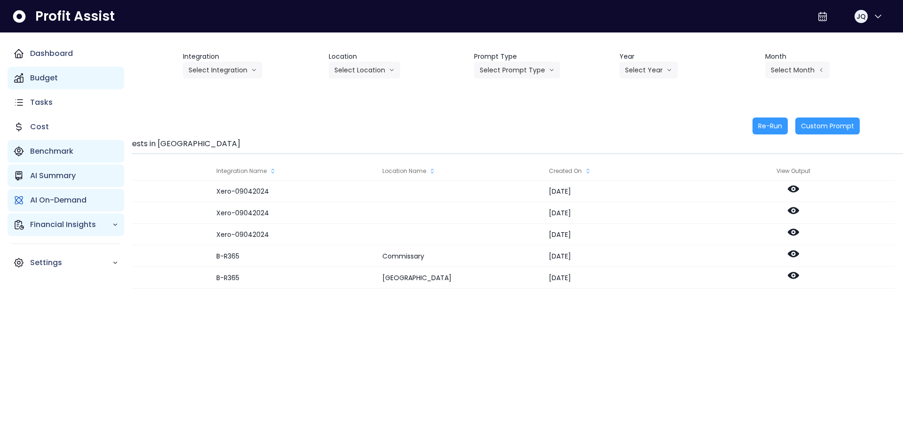
click at [27, 223] on div "Financial Insights" at bounding box center [66, 224] width 117 height 23
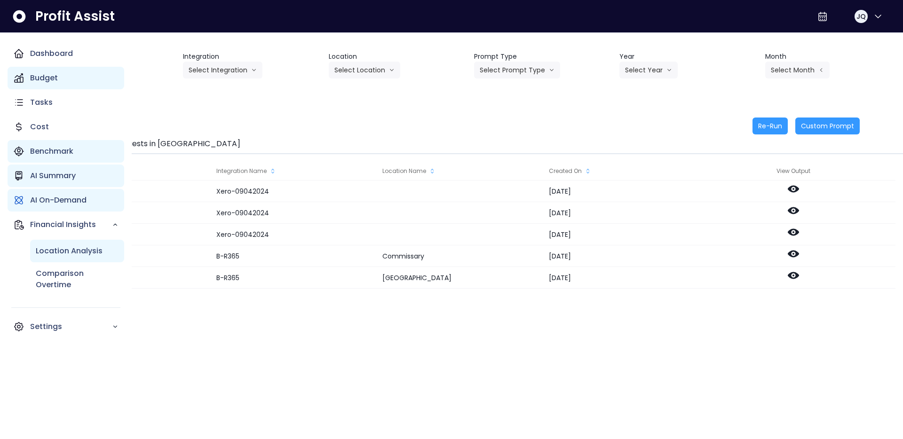
click at [47, 244] on div "Location Analysis" at bounding box center [77, 251] width 94 height 23
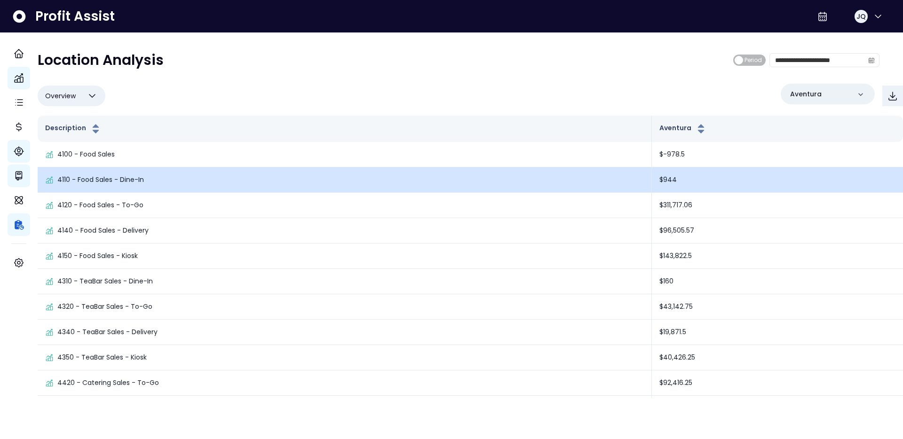
click at [102, 182] on p "4110 - Food Sales - Dine-In" at bounding box center [100, 180] width 86 height 10
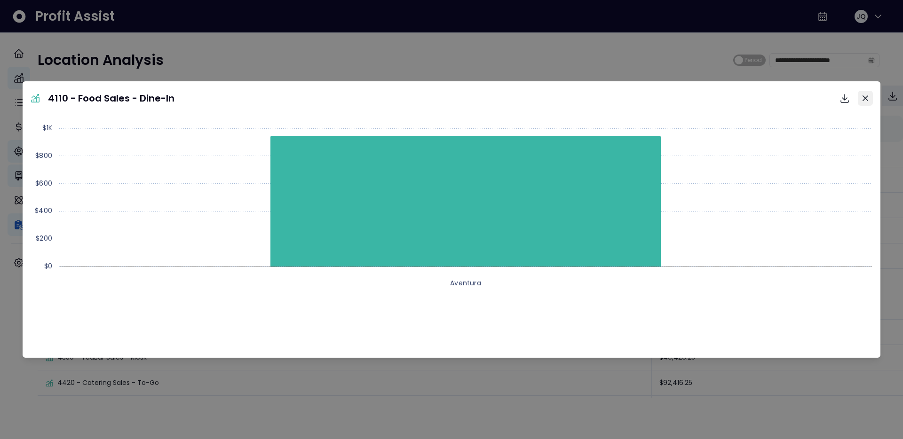
click at [857, 95] on button "Close" at bounding box center [864, 98] width 15 height 15
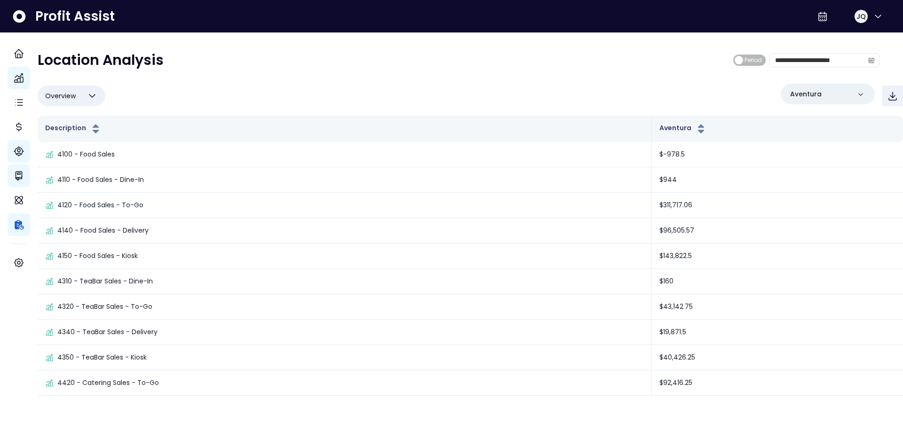
click at [95, 89] on button "Overview" at bounding box center [72, 96] width 68 height 21
click at [86, 139] on li "% of cost" at bounding box center [72, 141] width 68 height 22
type input "********"
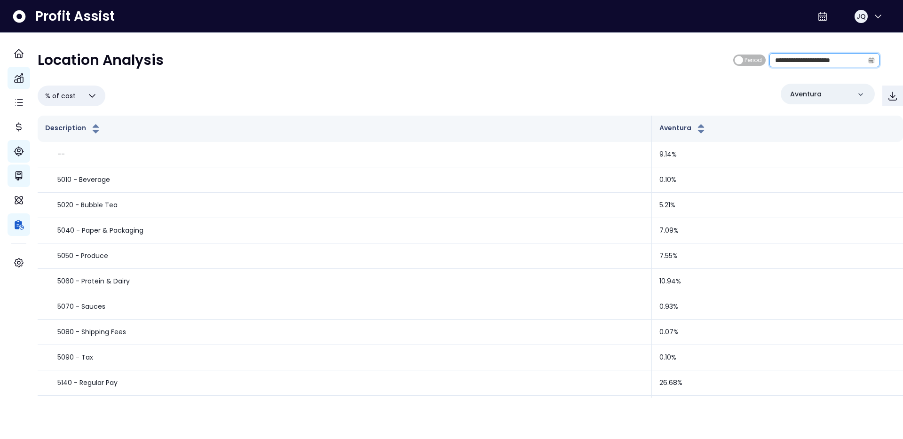
click at [835, 56] on input "**********" at bounding box center [816, 60] width 94 height 13
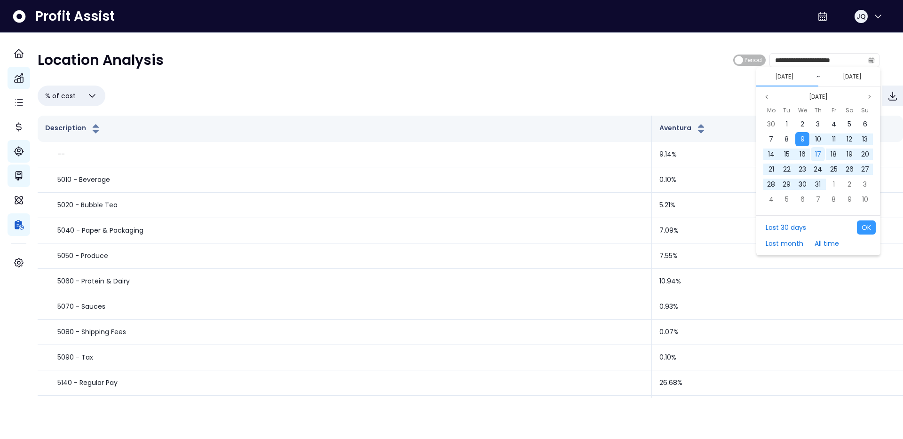
click at [824, 151] on div "17" at bounding box center [818, 154] width 16 height 15
click at [789, 226] on button "Last 30 days" at bounding box center [786, 227] width 50 height 14
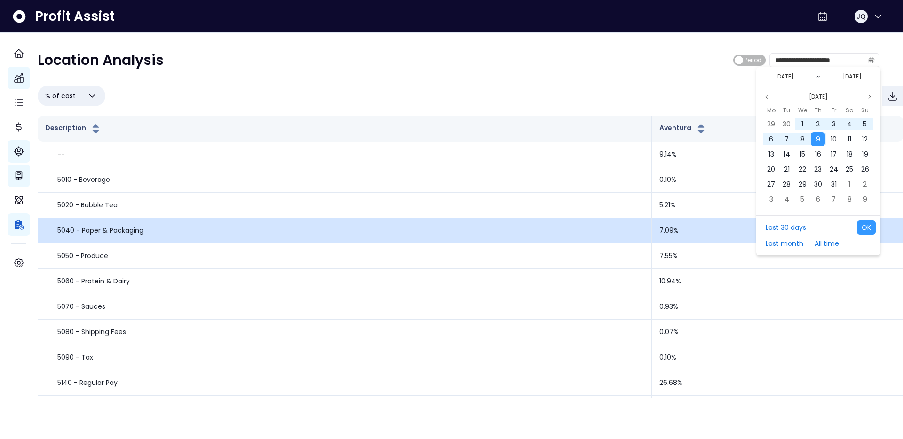
click at [885, 224] on td "7.09%" at bounding box center [776, 230] width 251 height 25
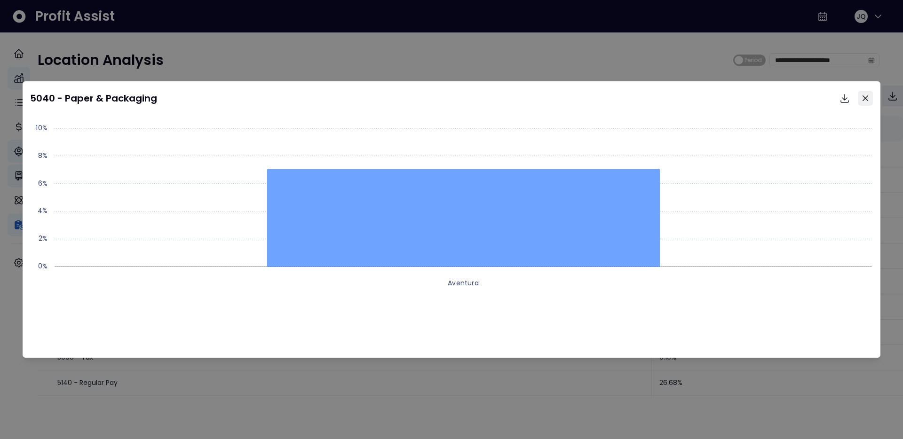
click at [869, 94] on button "Close" at bounding box center [864, 98] width 15 height 15
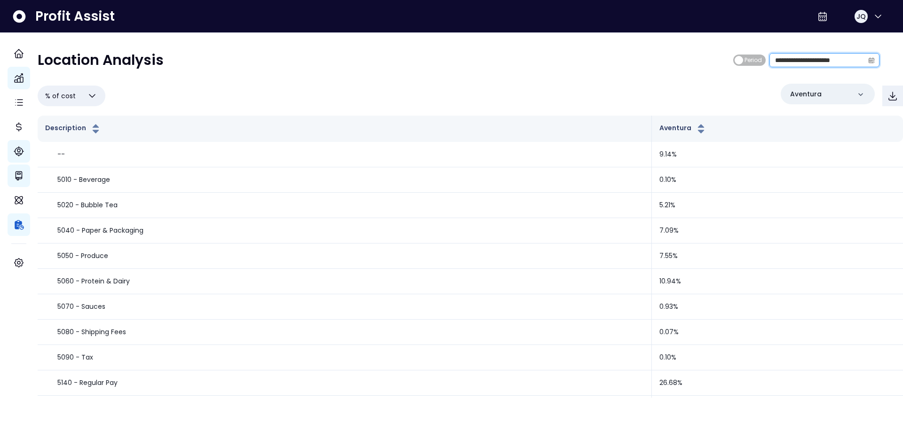
click at [801, 56] on input "**********" at bounding box center [816, 60] width 94 height 13
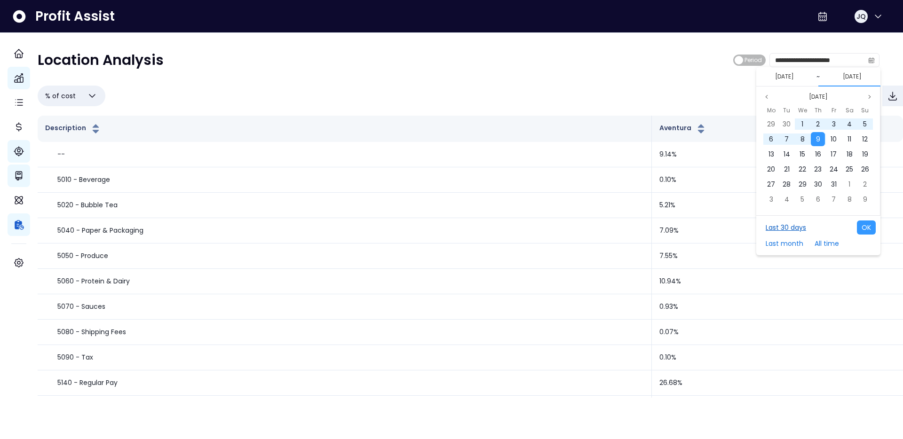
click at [786, 226] on button "Last 30 days" at bounding box center [786, 227] width 50 height 14
click at [868, 225] on button "OK" at bounding box center [865, 227] width 19 height 14
type input "**********"
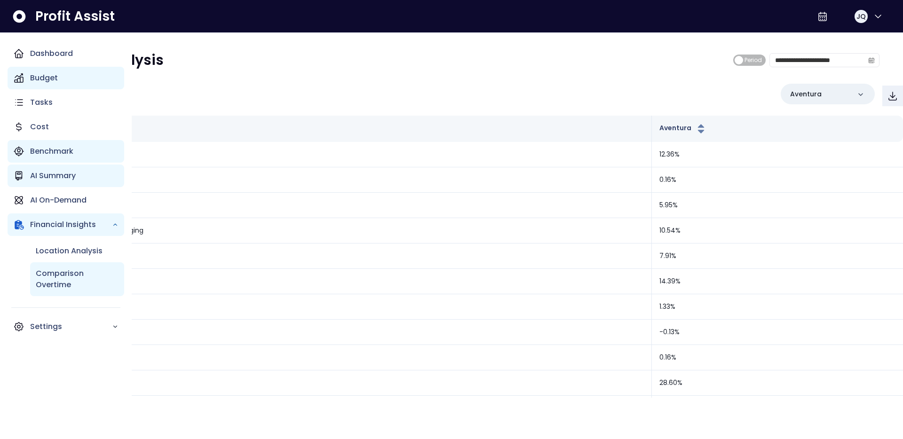
click at [44, 278] on p "Comparison Overtime" at bounding box center [77, 279] width 83 height 23
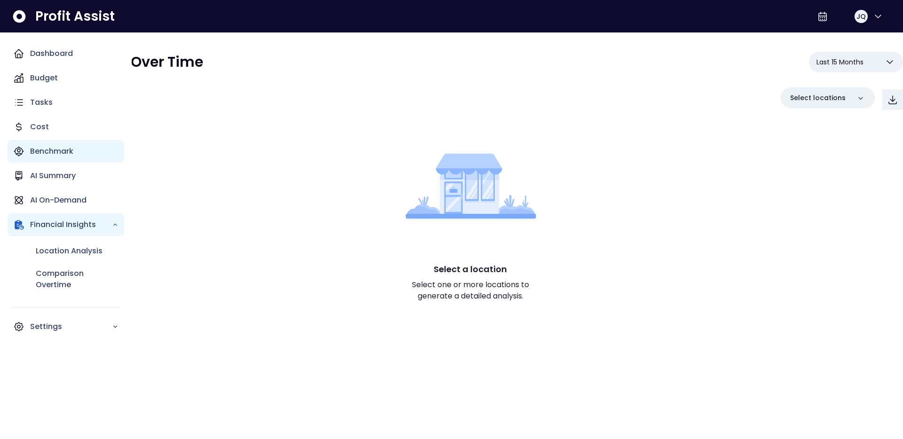
click at [60, 144] on div "Benchmark" at bounding box center [66, 151] width 117 height 23
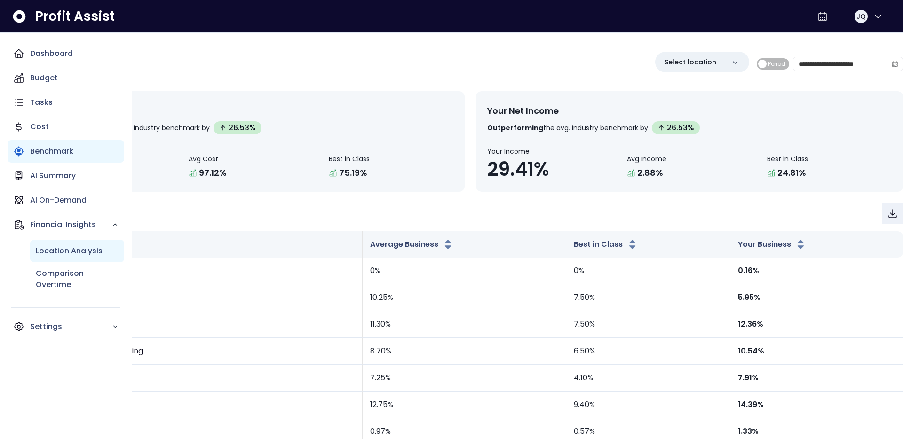
click at [58, 250] on p "Location Analysis" at bounding box center [69, 250] width 67 height 11
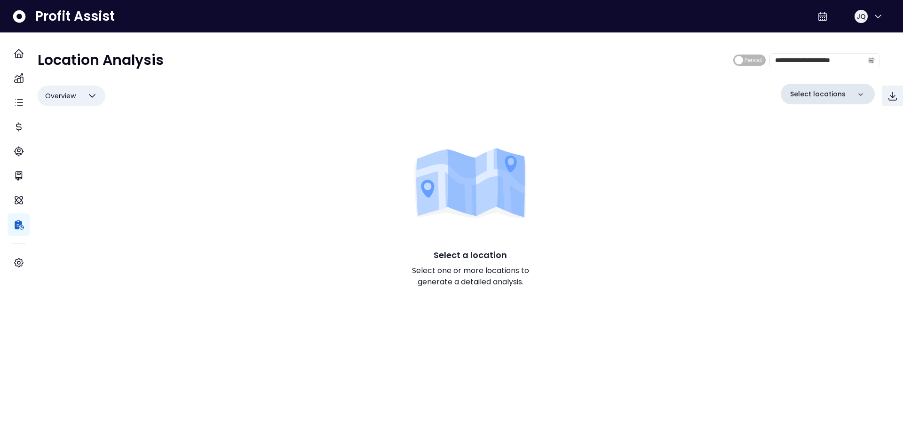
click at [800, 88] on div "Select locations" at bounding box center [827, 94] width 94 height 21
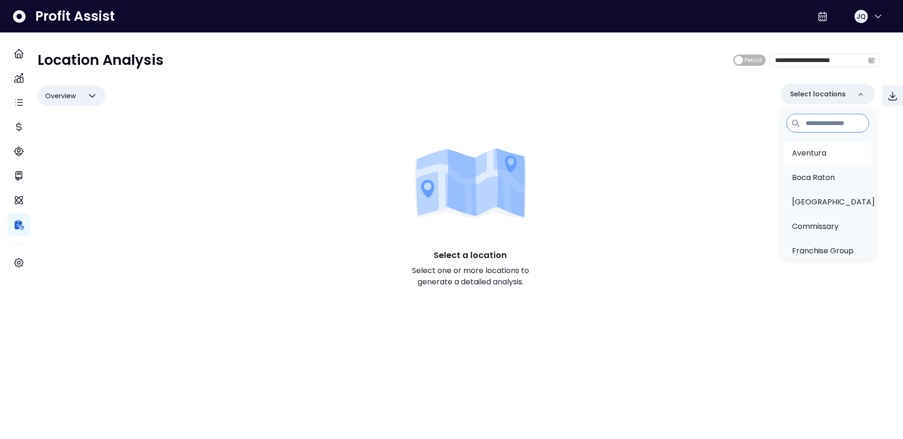
click at [800, 153] on p "Aventura" at bounding box center [809, 153] width 34 height 11
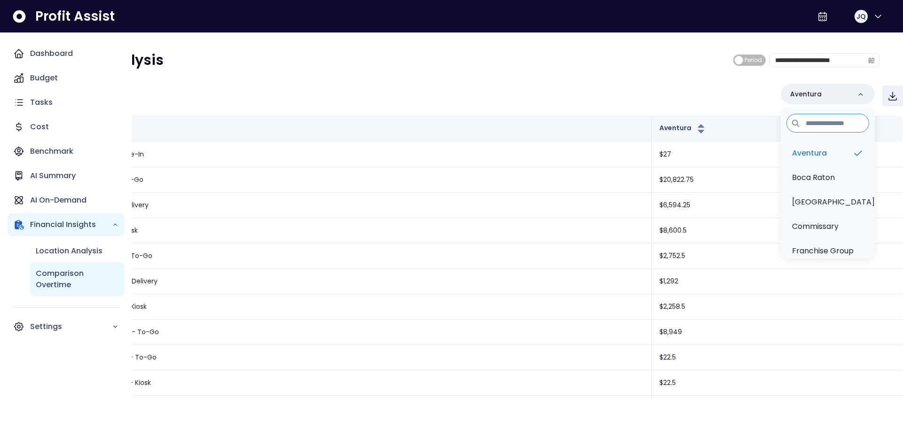
click at [63, 290] on p "Comparison Overtime" at bounding box center [77, 279] width 83 height 23
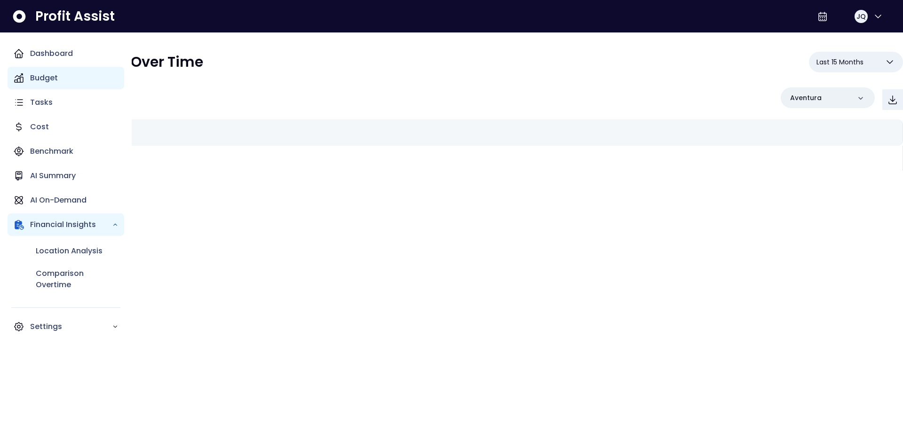
click at [26, 87] on div "Budget" at bounding box center [66, 78] width 117 height 23
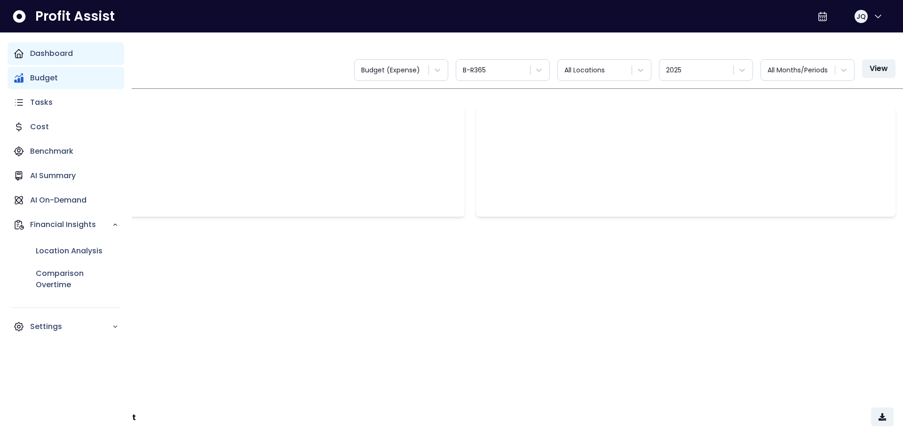
click at [26, 50] on div "Dashboard" at bounding box center [66, 53] width 117 height 23
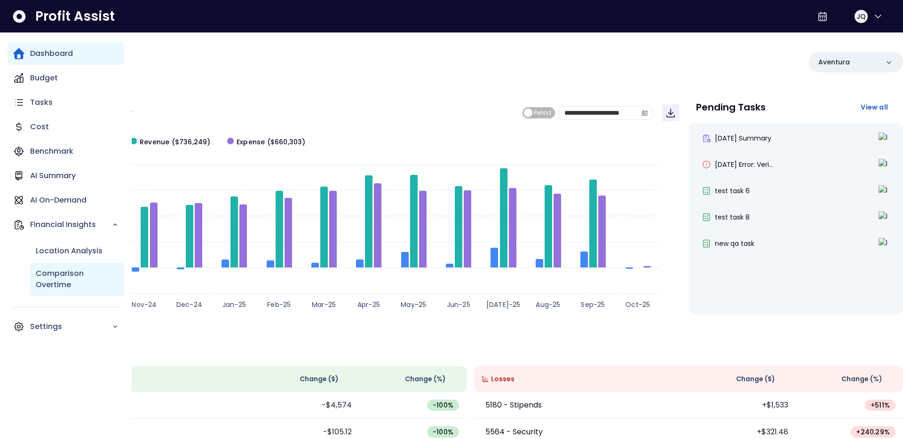
click at [66, 279] on p "Comparison Overtime" at bounding box center [77, 279] width 83 height 23
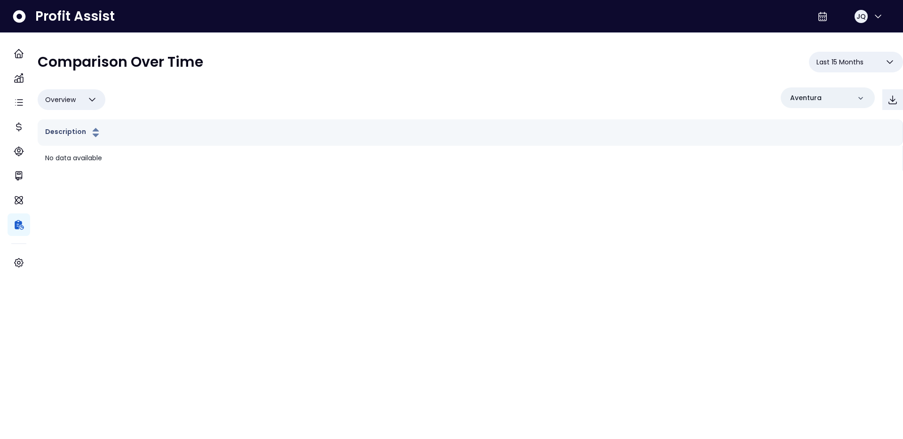
click at [76, 95] on span "Overview" at bounding box center [60, 99] width 31 height 11
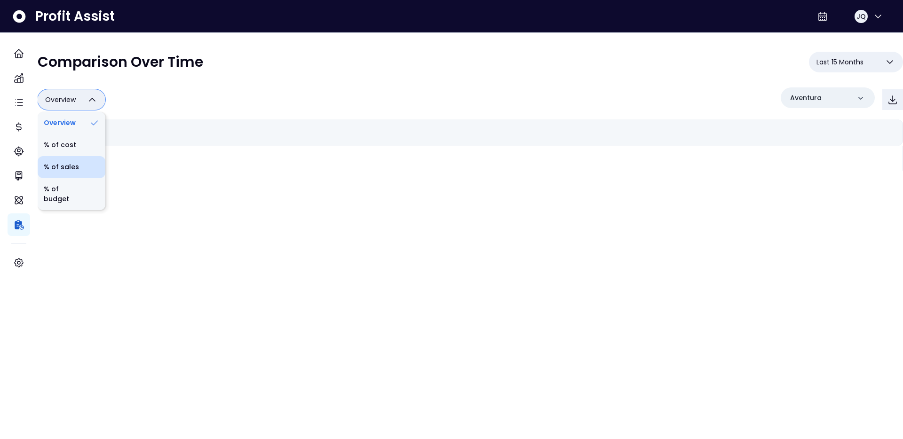
click at [84, 165] on li "% of sales" at bounding box center [72, 167] width 68 height 22
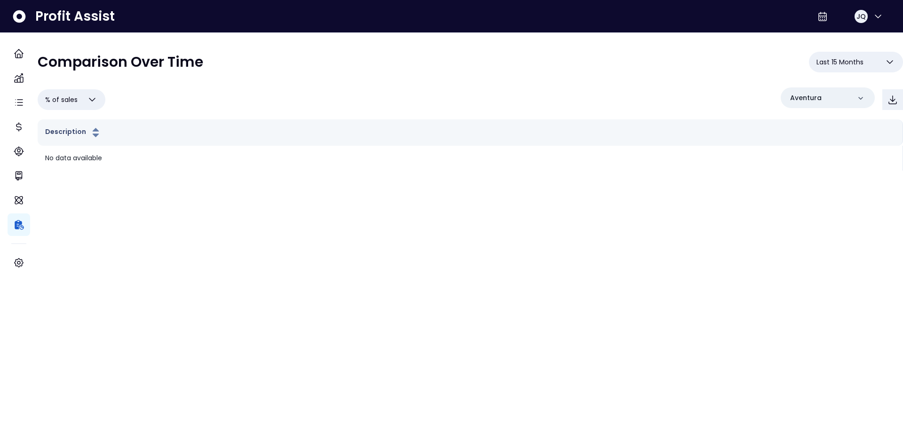
click at [95, 97] on icon "button" at bounding box center [91, 99] width 11 height 11
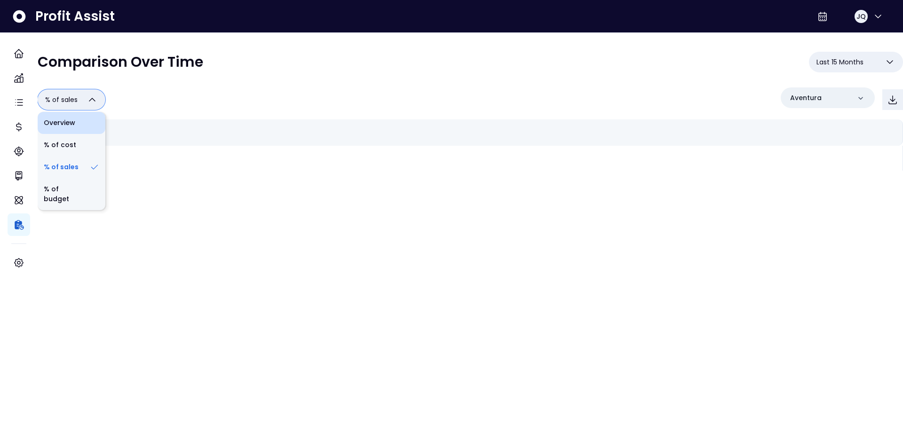
click at [95, 126] on li "Overview" at bounding box center [72, 123] width 68 height 22
type input "********"
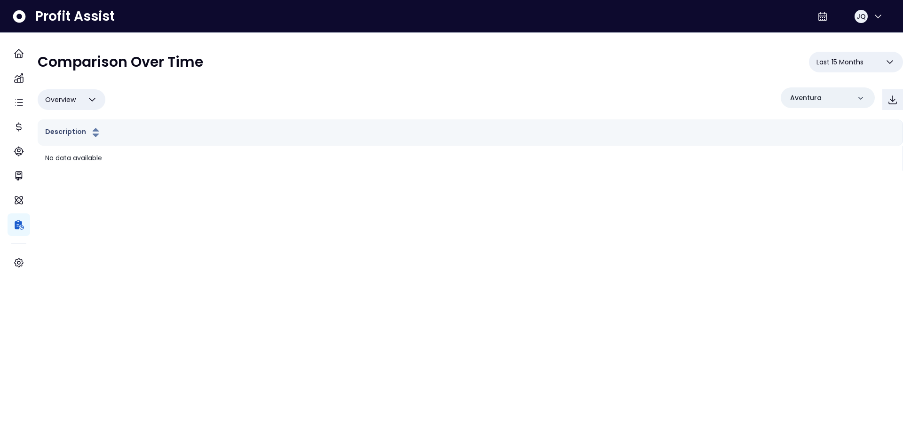
click at [849, 60] on span "Last 15 Months" at bounding box center [839, 61] width 47 height 11
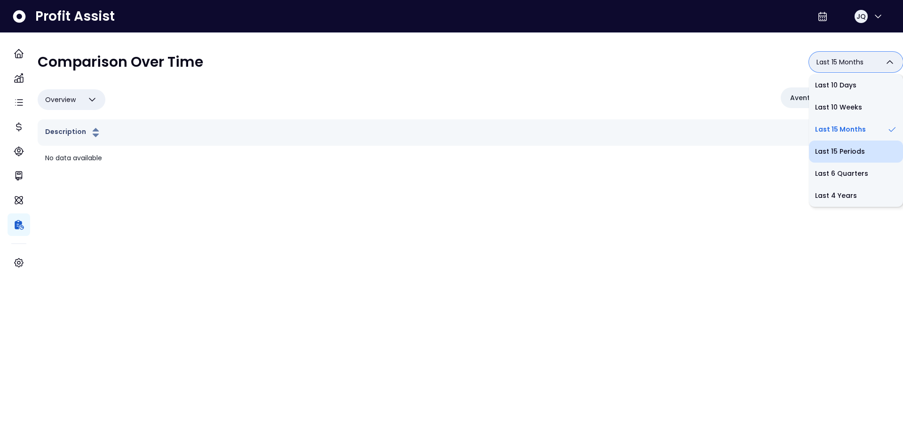
click at [827, 150] on li "Last 15 Periods" at bounding box center [855, 152] width 94 height 22
type input "**********"
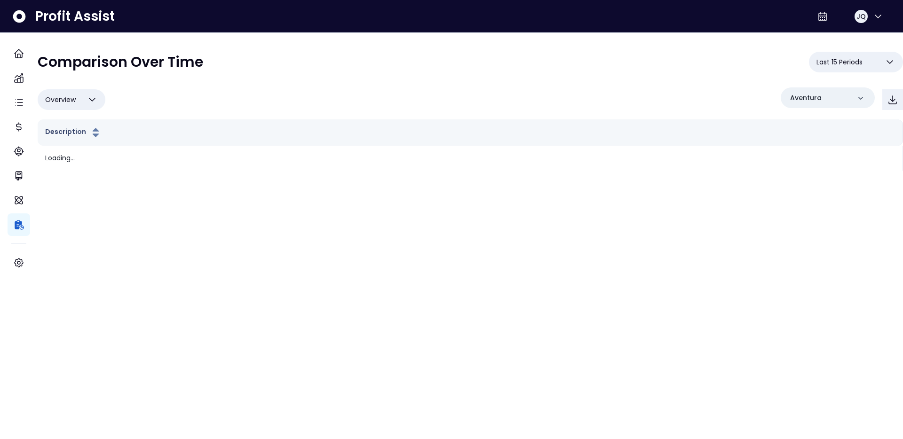
click at [566, 79] on div "**********" at bounding box center [470, 66] width 865 height 28
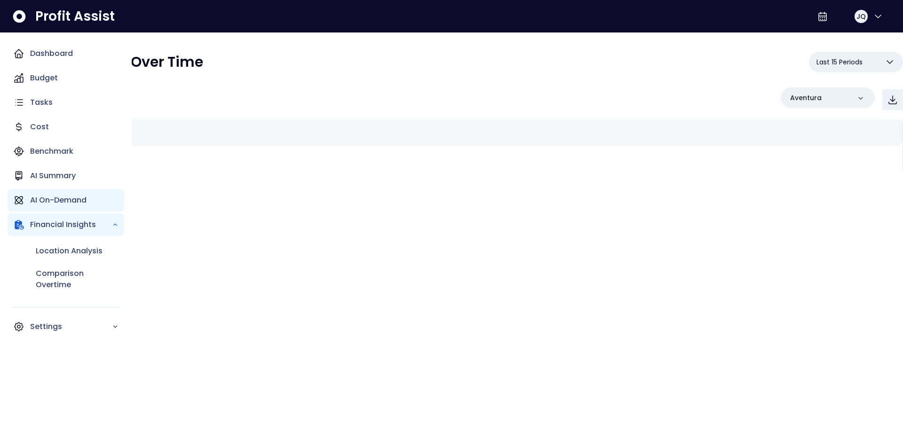
click at [22, 204] on icon "Main navigation" at bounding box center [18, 200] width 11 height 11
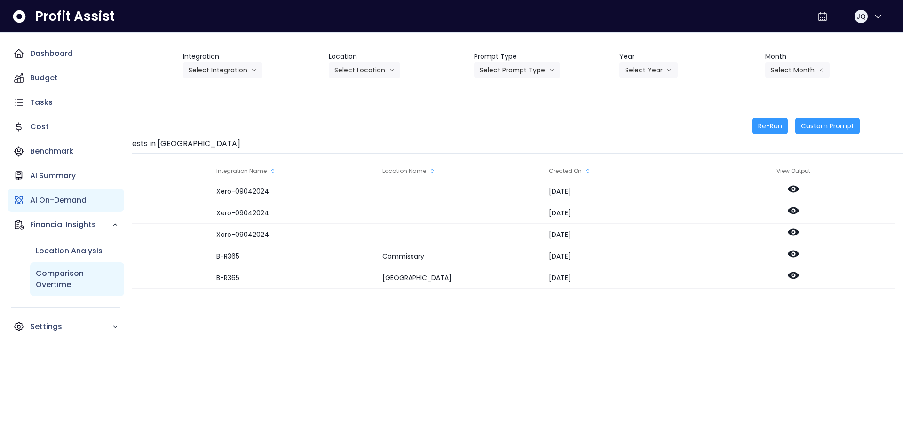
click at [50, 280] on p "Comparison Overtime" at bounding box center [77, 279] width 83 height 23
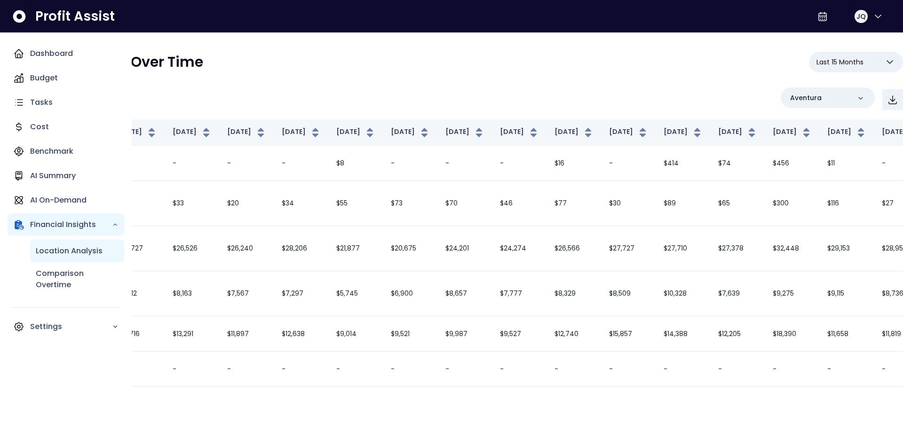
click at [60, 252] on p "Location Analysis" at bounding box center [69, 250] width 67 height 11
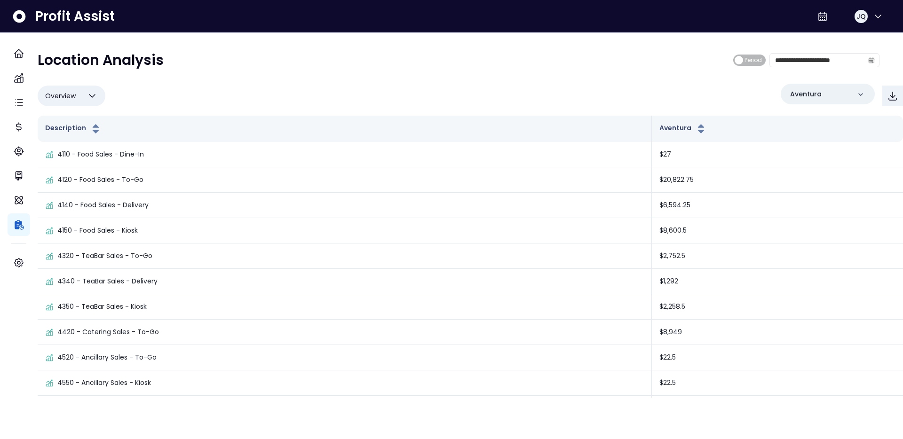
click at [238, 89] on div "Overview Overview % of cost % of sales % of budget ******** Aventura" at bounding box center [470, 96] width 865 height 24
click at [38, 93] on div "**********" at bounding box center [470, 215] width 865 height 365
click at [59, 94] on span "Overview" at bounding box center [60, 95] width 31 height 11
click at [88, 159] on li "% of sales" at bounding box center [72, 163] width 68 height 22
type input "*********"
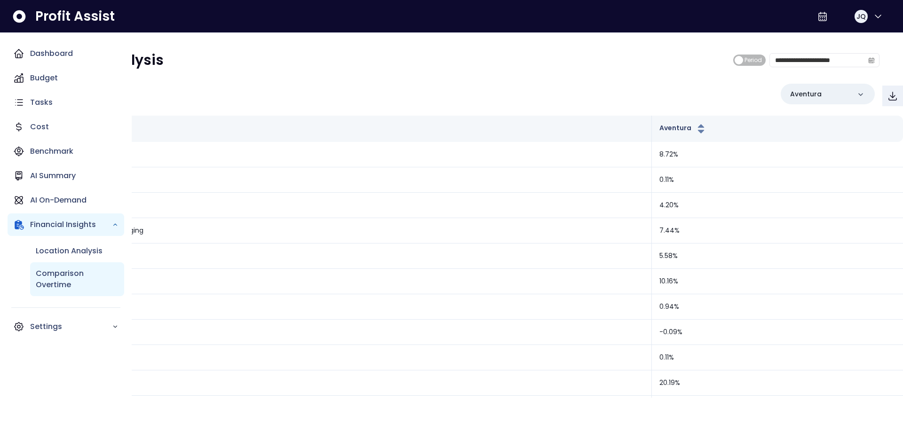
click at [57, 275] on p "Comparison Overtime" at bounding box center [77, 279] width 83 height 23
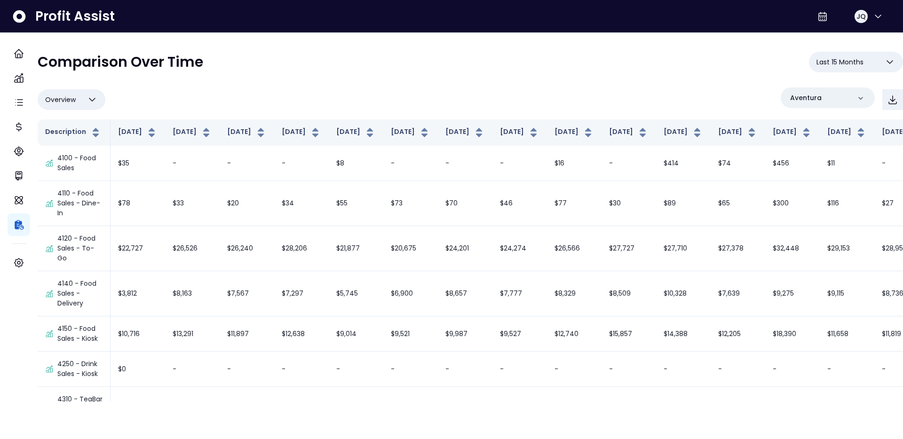
click at [99, 106] on button "Overview" at bounding box center [72, 99] width 68 height 21
click at [99, 159] on li "% of sales" at bounding box center [72, 167] width 68 height 22
type input "*********"
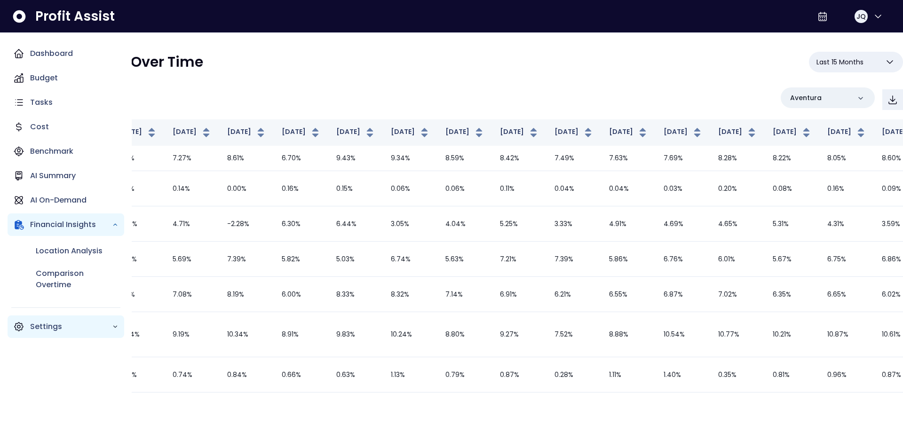
click at [20, 264] on div "Location Analysis Comparison Overtime" at bounding box center [66, 268] width 117 height 64
click at [48, 335] on div "Settings" at bounding box center [66, 326] width 117 height 23
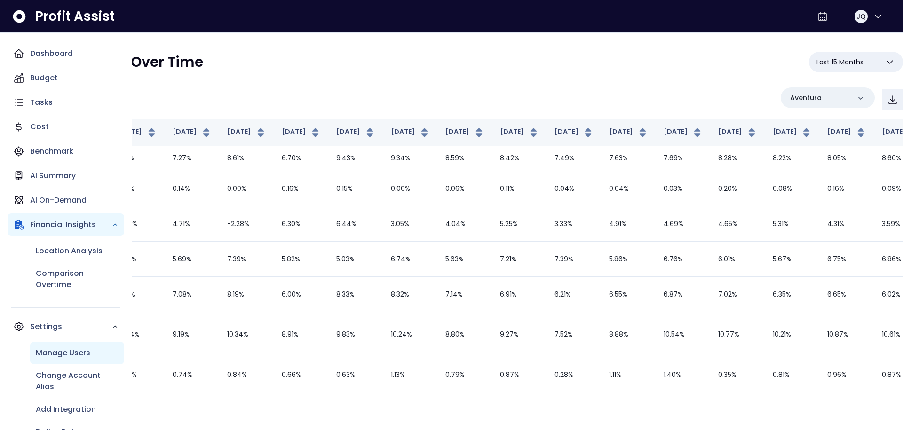
click at [50, 353] on p "Manage Users" at bounding box center [63, 352] width 55 height 11
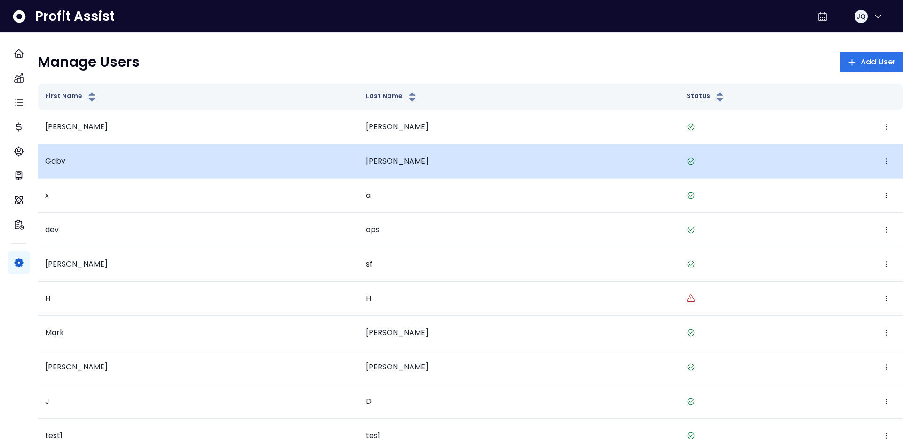
click at [65, 165] on span "Gaby" at bounding box center [55, 161] width 20 height 11
click at [876, 161] on button "button" at bounding box center [885, 161] width 19 height 19
click at [800, 185] on button "Edit" at bounding box center [821, 190] width 104 height 23
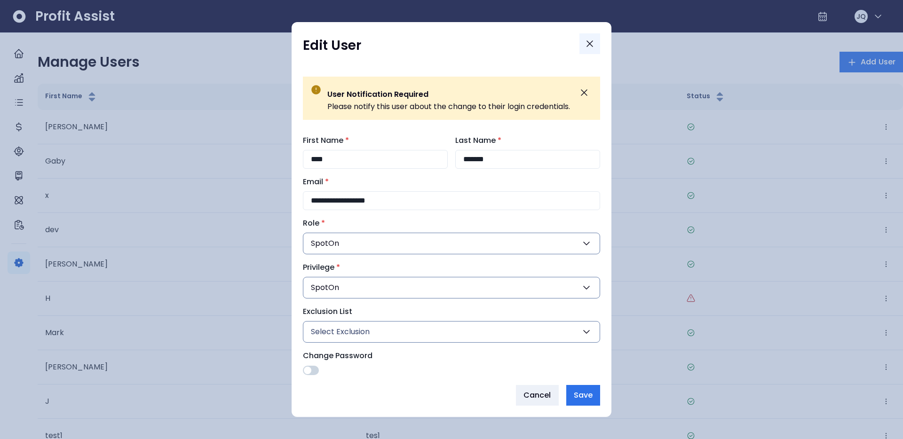
click at [593, 43] on icon "Close" at bounding box center [589, 43] width 11 height 11
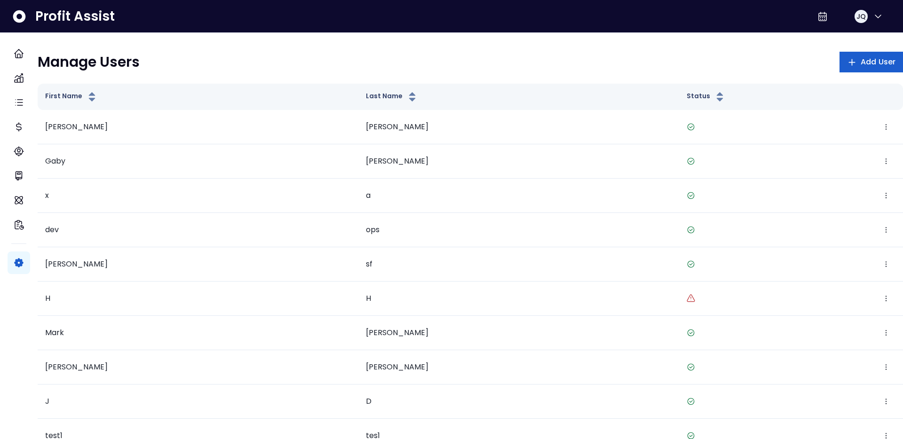
click at [871, 62] on span "Add User" at bounding box center [877, 61] width 35 height 11
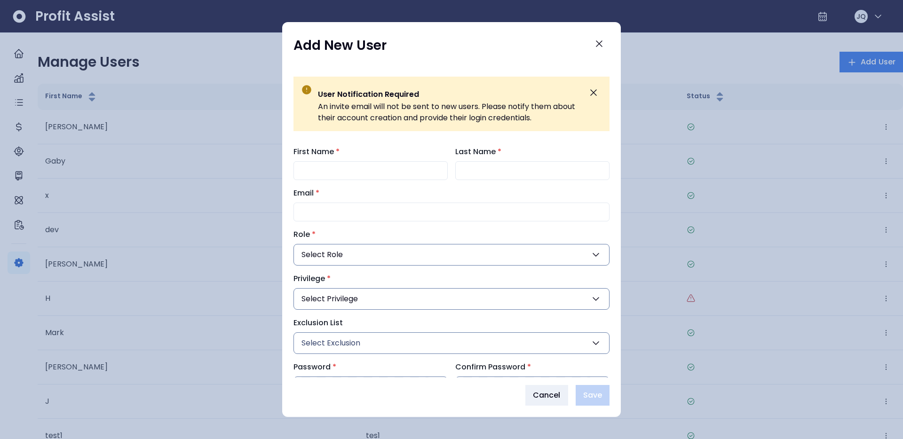
click at [609, 44] on div "Add New User User Notification Required An invite email will not be sent to new…" at bounding box center [451, 219] width 338 height 395
click at [599, 44] on icon "Close" at bounding box center [599, 44] width 6 height 6
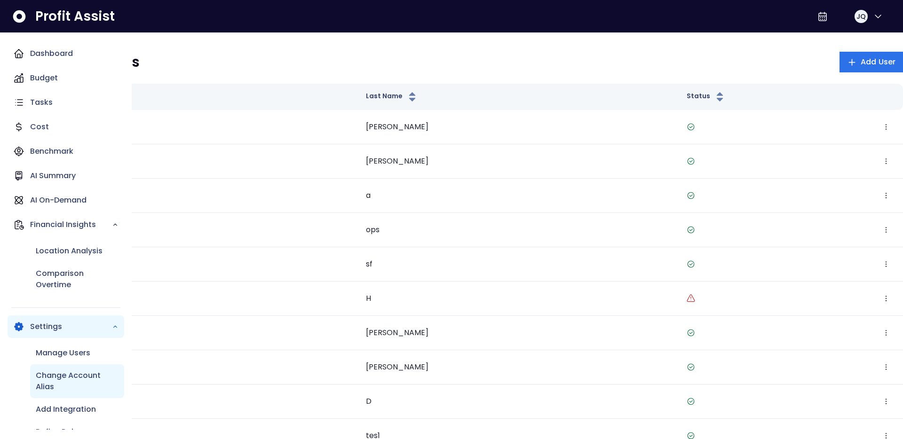
click at [65, 382] on p "Change Account Alias" at bounding box center [77, 381] width 83 height 23
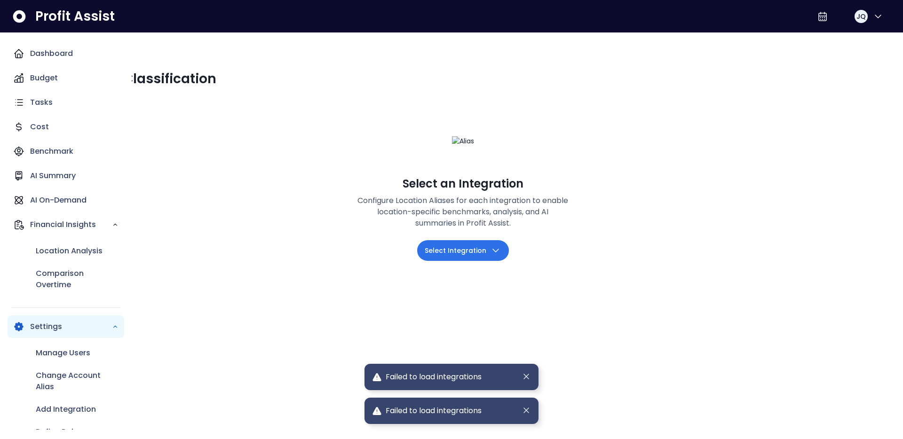
click at [39, 261] on div "Location Analysis" at bounding box center [77, 251] width 94 height 23
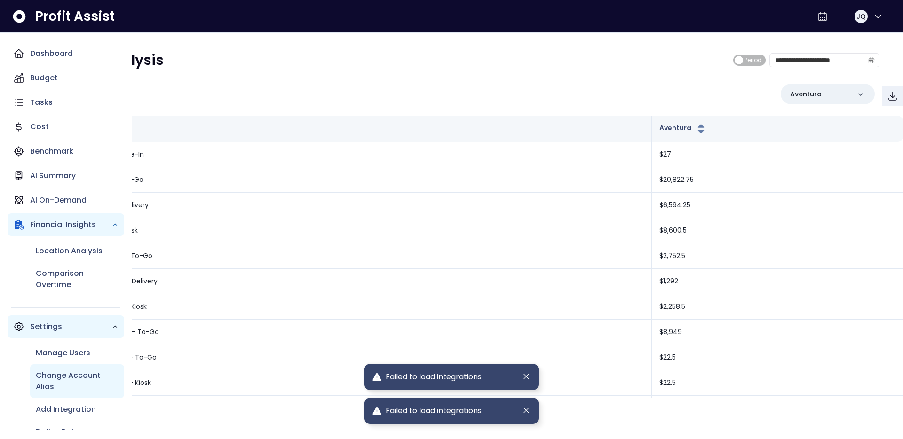
click at [55, 378] on p "Change Account Alias" at bounding box center [77, 381] width 83 height 23
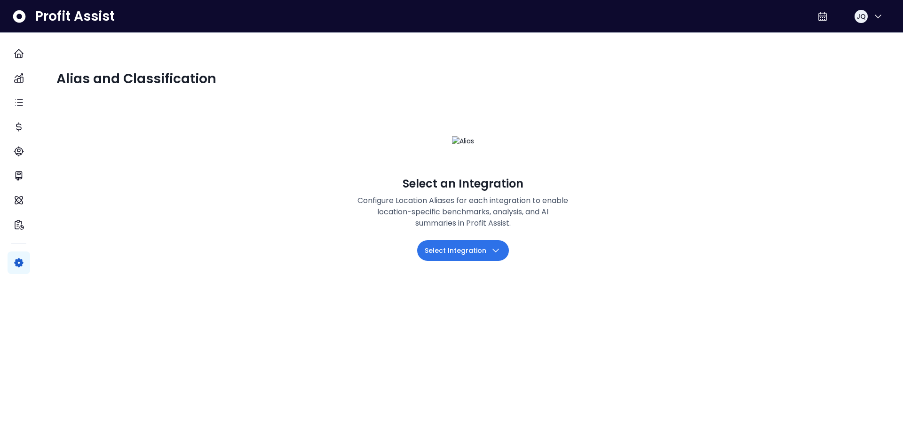
click at [462, 256] on span "Select Integration" at bounding box center [455, 250] width 62 height 11
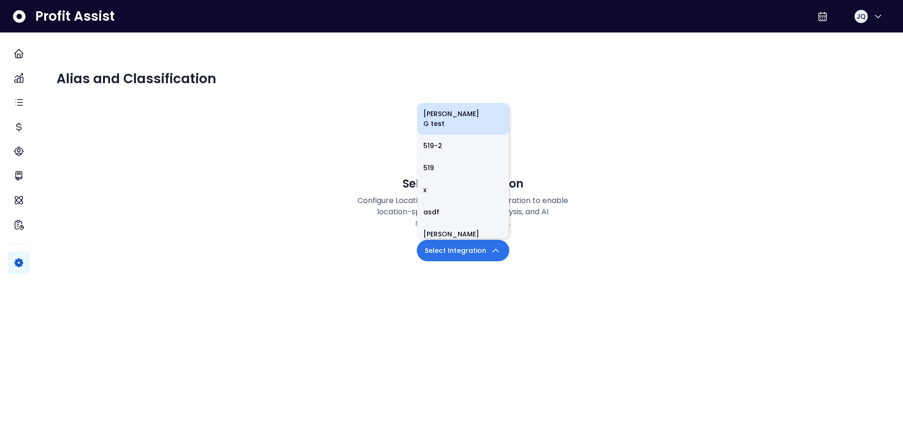
click at [467, 135] on li "[PERSON_NAME] G test" at bounding box center [463, 119] width 92 height 32
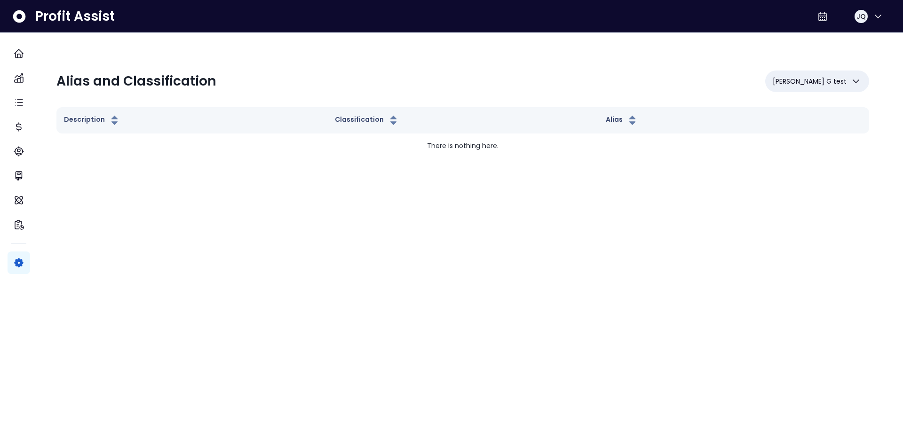
click at [802, 86] on span "[PERSON_NAME] G test" at bounding box center [809, 81] width 74 height 11
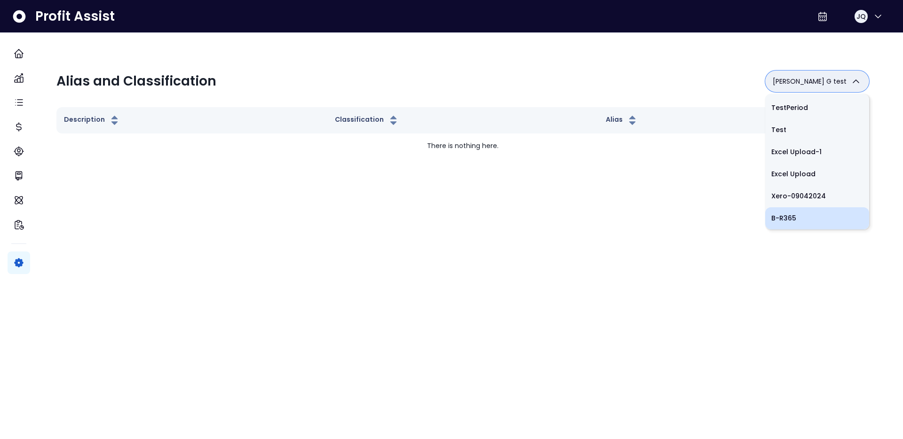
click at [803, 214] on li "B-R365" at bounding box center [817, 218] width 104 height 22
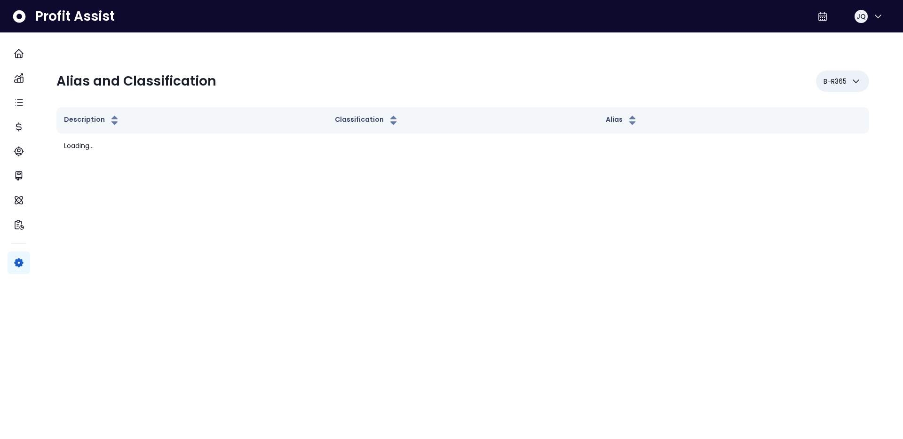
scroll to position [745, 0]
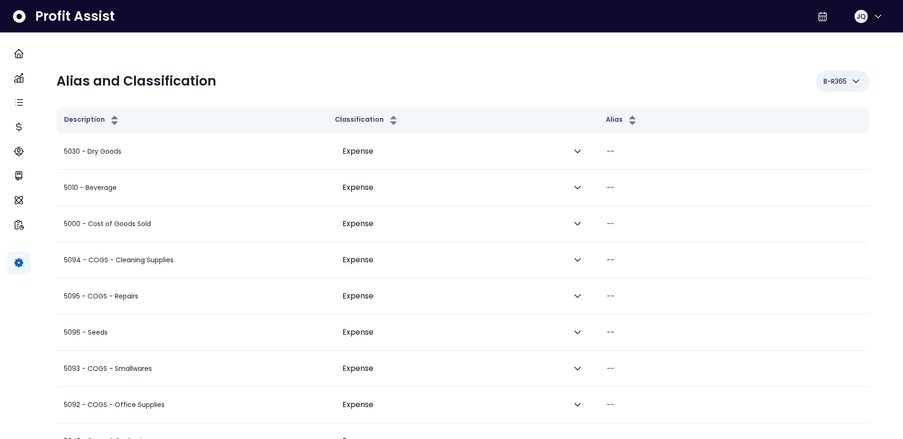
click at [839, 82] on button "B-R365" at bounding box center [842, 82] width 53 height 22
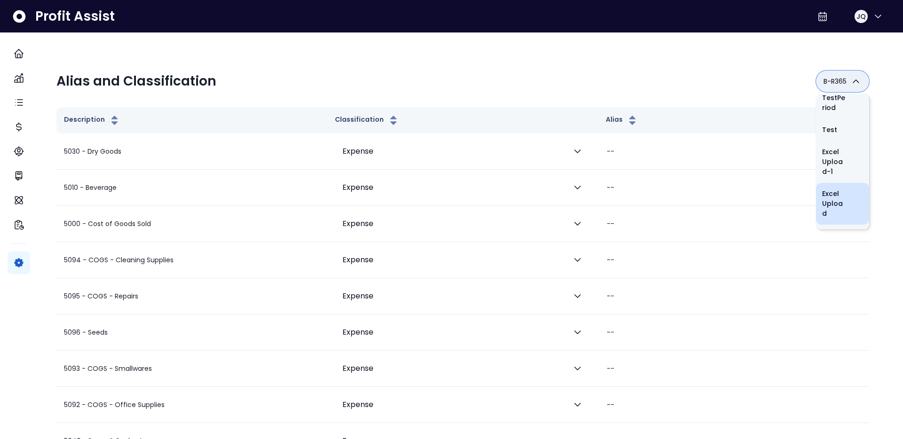
click at [820, 183] on li "Excel Upload" at bounding box center [842, 204] width 53 height 42
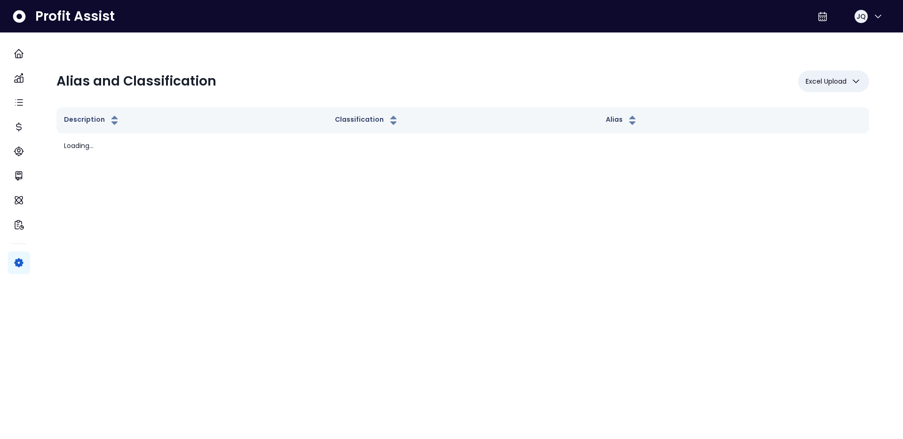
type input "***"
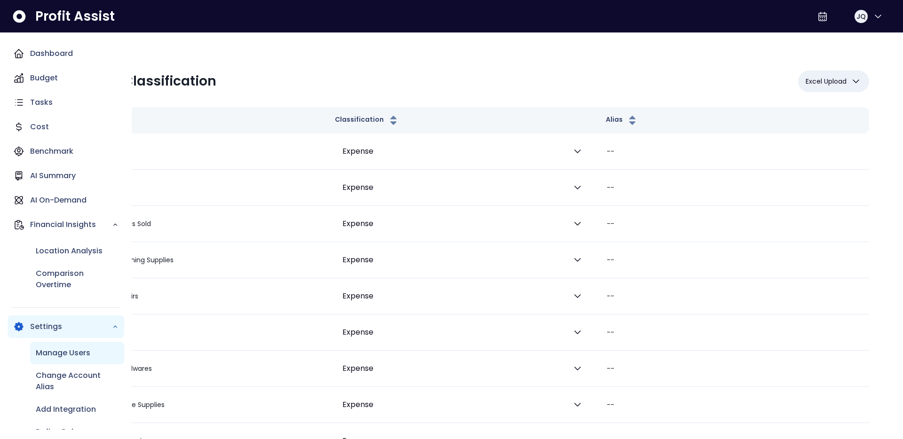
click at [62, 344] on div "Manage Users" at bounding box center [77, 353] width 94 height 23
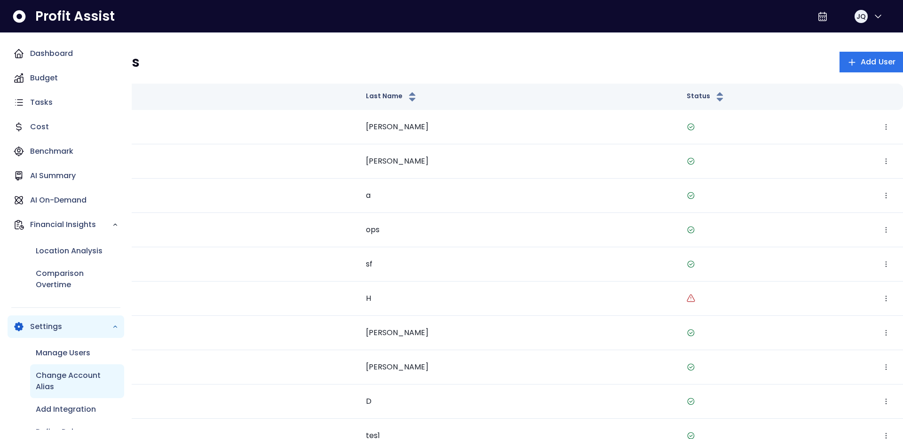
click at [64, 374] on p "Change Account Alias" at bounding box center [77, 381] width 83 height 23
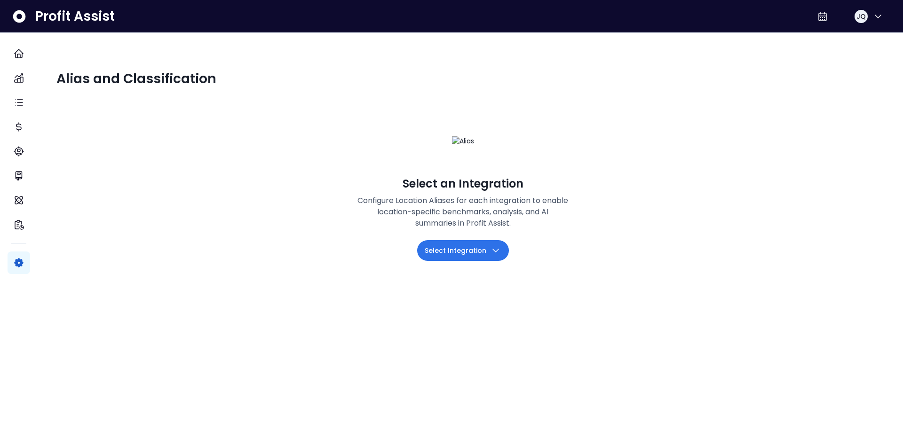
click at [491, 256] on icon "button" at bounding box center [495, 250] width 11 height 11
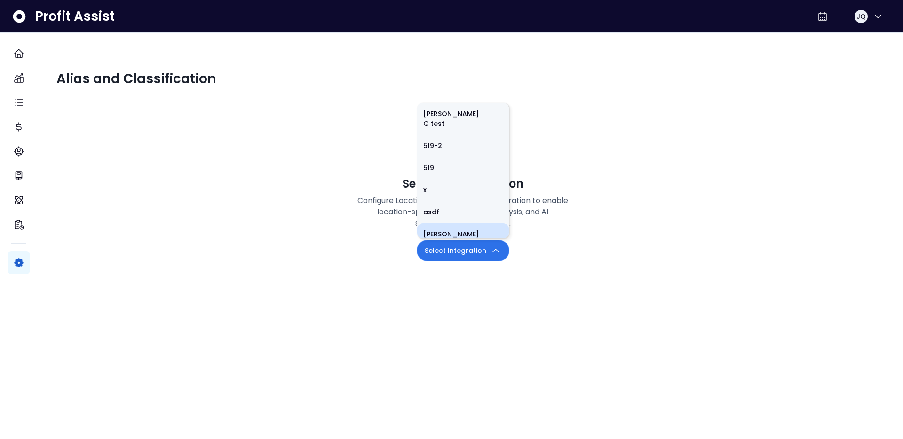
click at [461, 245] on li "[PERSON_NAME]" at bounding box center [463, 234] width 92 height 22
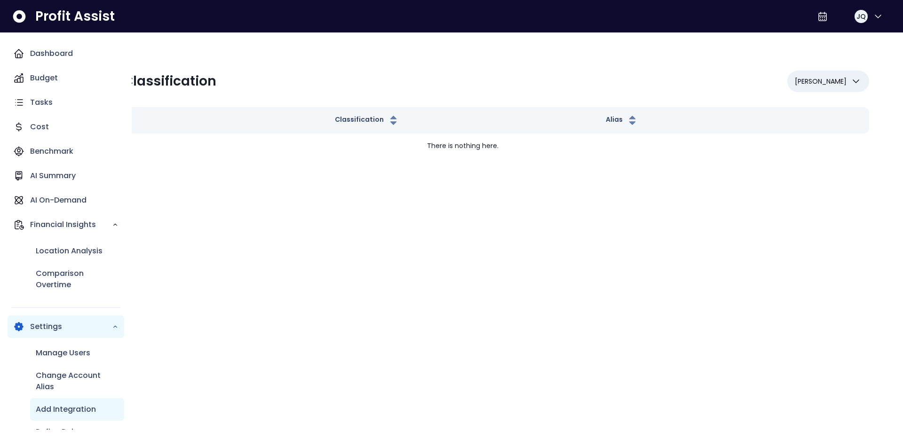
click at [61, 402] on div "Add Integration" at bounding box center [77, 409] width 94 height 23
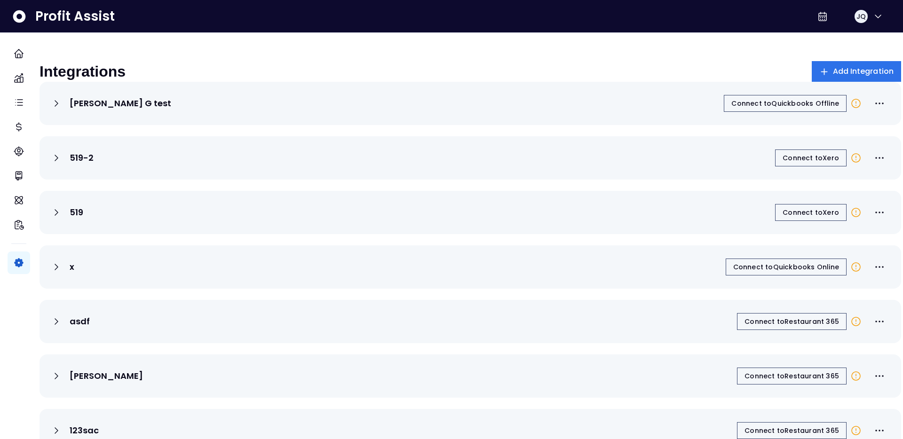
click at [165, 154] on div "519-2 Connect to Xero" at bounding box center [469, 157] width 861 height 43
click at [62, 164] on icon at bounding box center [56, 157] width 11 height 11
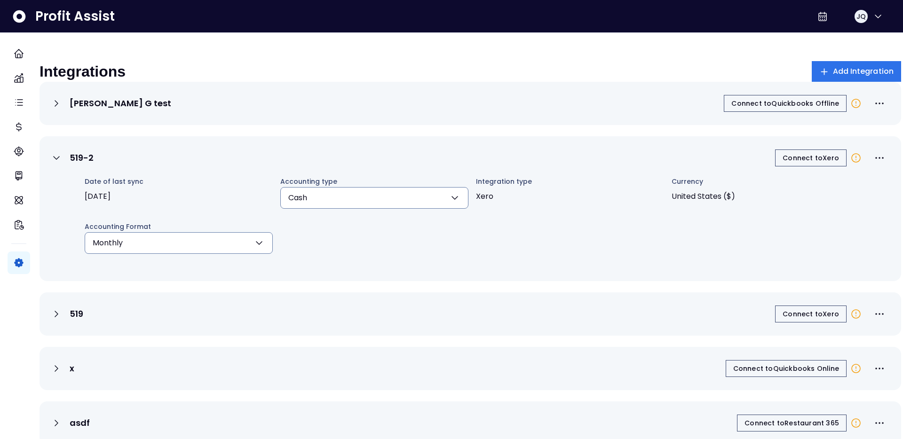
click at [62, 164] on icon at bounding box center [56, 157] width 11 height 11
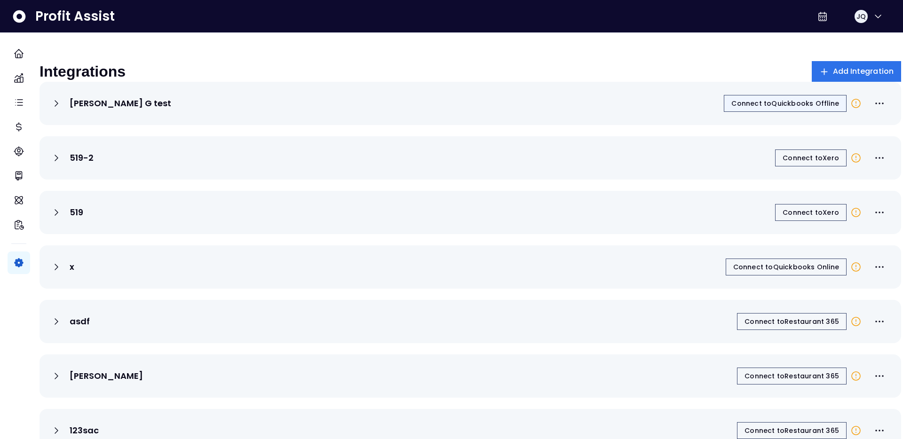
click at [788, 108] on span "Connect to Quickbooks Offline" at bounding box center [785, 103] width 108 height 9
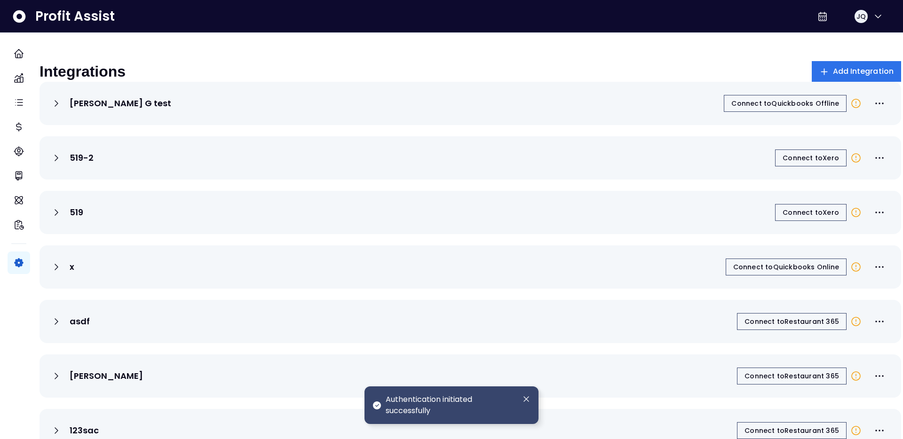
click at [527, 396] on icon "Dismiss" at bounding box center [526, 399] width 10 height 10
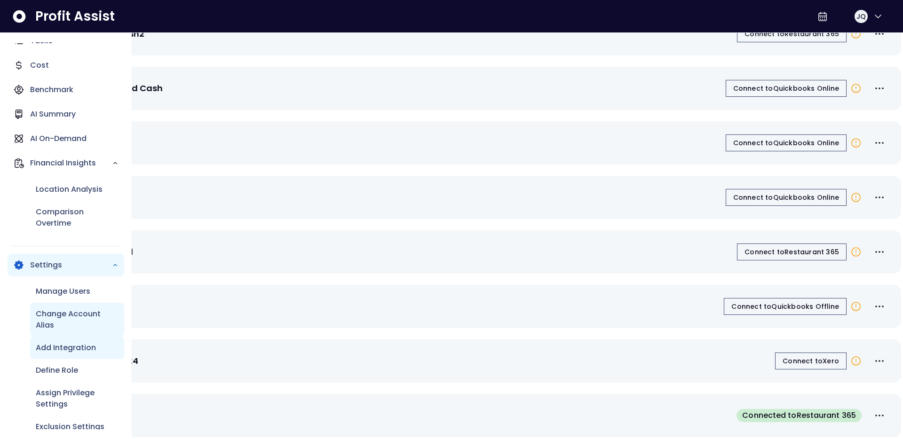
scroll to position [96, 0]
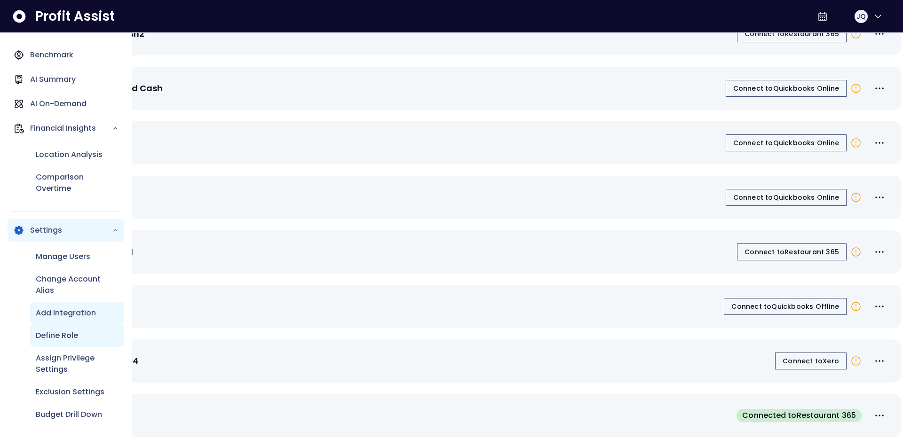
click at [82, 339] on div "Define Role" at bounding box center [77, 335] width 94 height 23
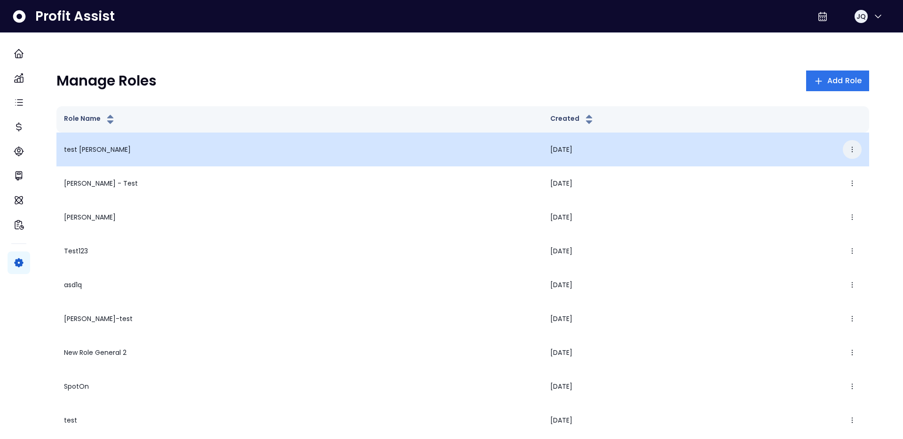
click at [844, 143] on button "button" at bounding box center [851, 149] width 19 height 19
click at [795, 175] on button "Edit" at bounding box center [799, 178] width 104 height 23
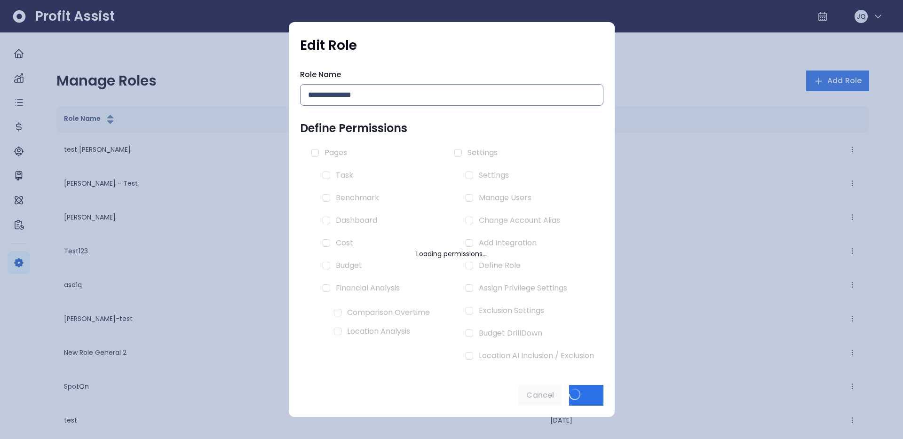
type input "**********"
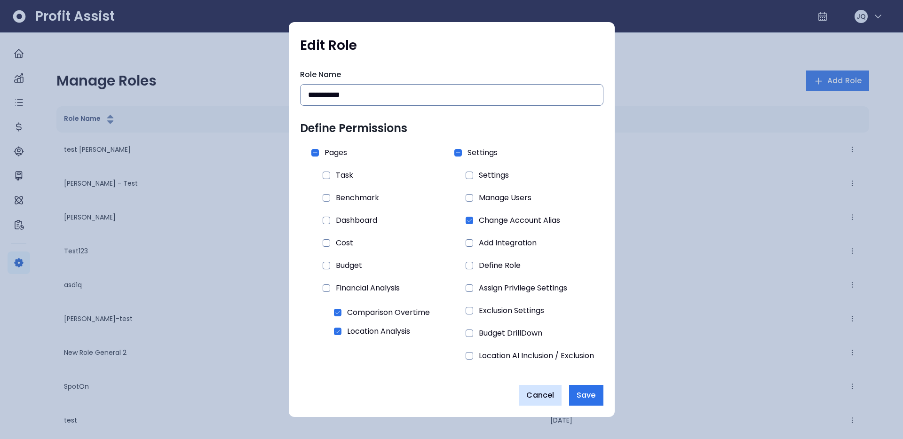
click at [550, 396] on span "Cancel" at bounding box center [540, 395] width 28 height 11
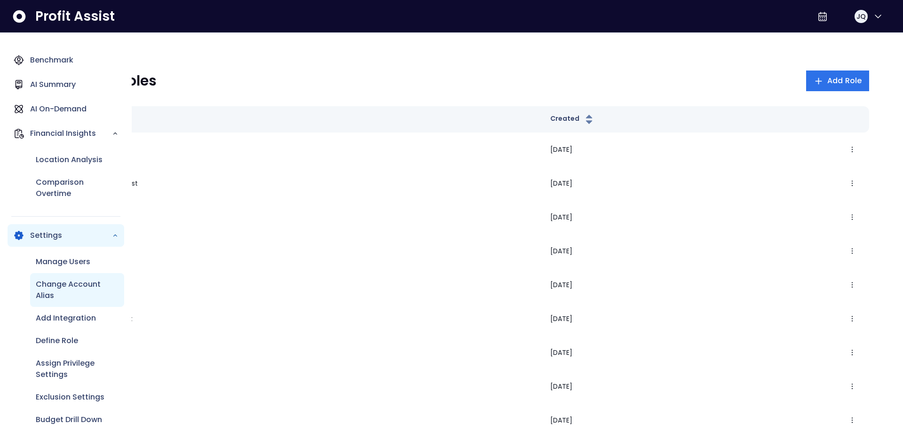
scroll to position [96, 0]
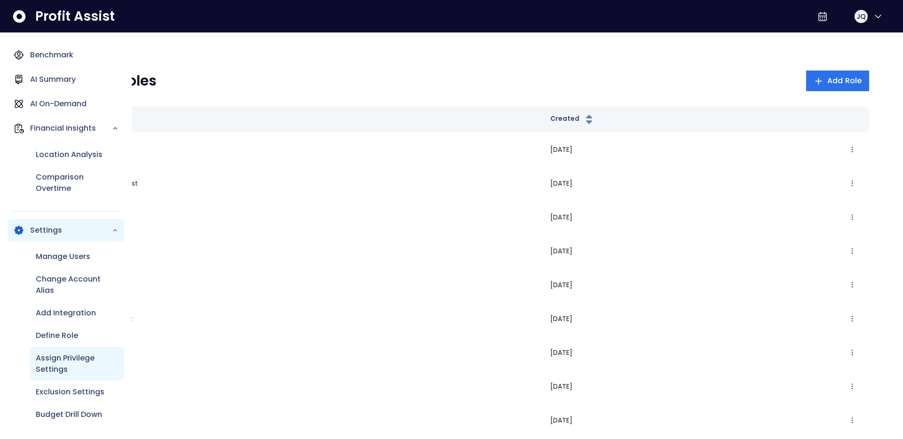
click at [72, 365] on p "Assign Privilege Settings" at bounding box center [77, 364] width 83 height 23
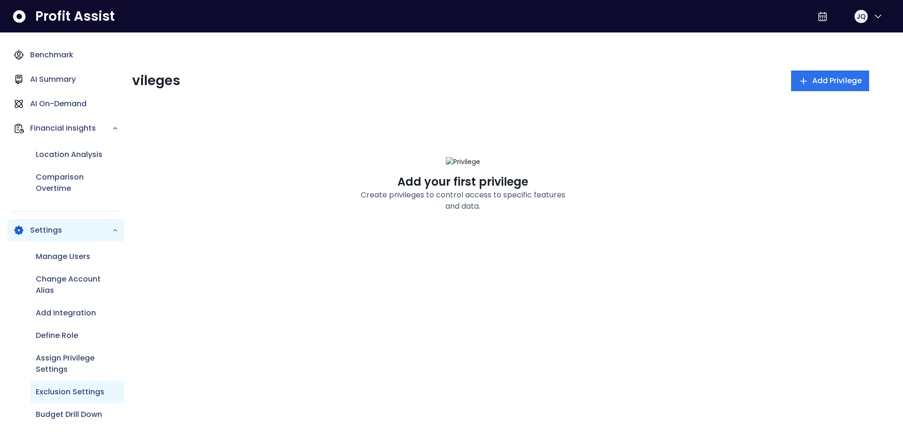
click at [79, 391] on p "Exclusion Settings" at bounding box center [70, 391] width 69 height 11
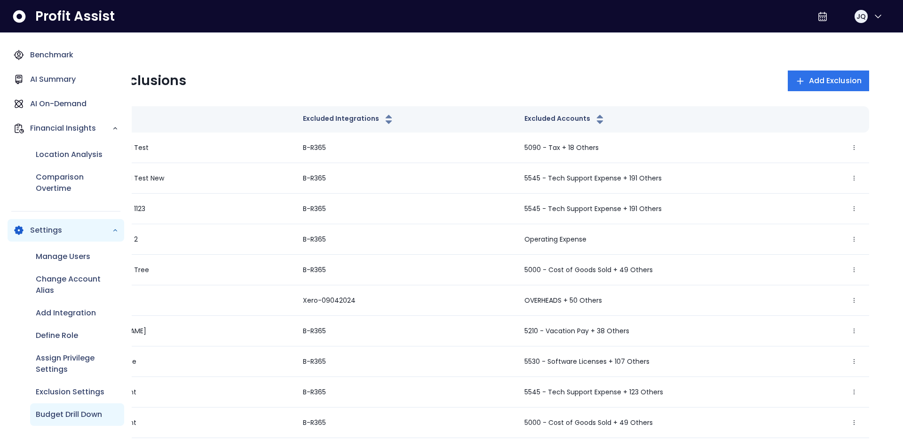
click at [76, 412] on p "Budget Drill Down" at bounding box center [69, 414] width 66 height 11
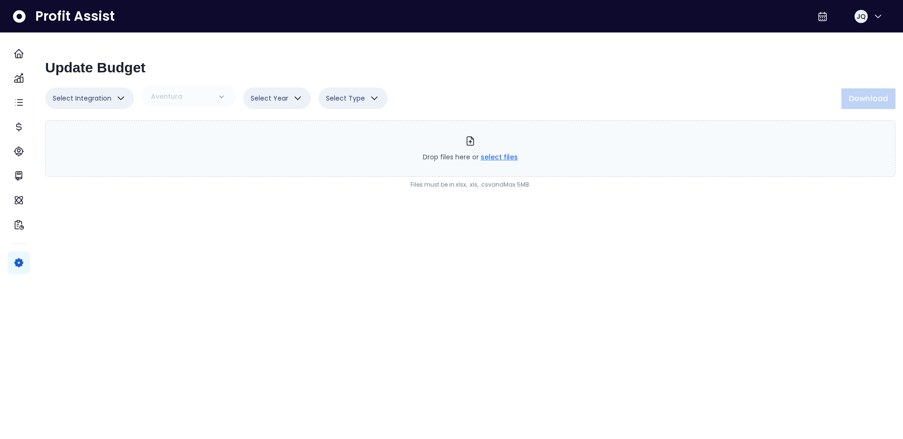
click at [288, 95] on span "Select Year" at bounding box center [270, 98] width 38 height 11
click at [93, 98] on span "Select Integration" at bounding box center [82, 98] width 59 height 11
click at [94, 130] on li "B-R365" at bounding box center [89, 122] width 89 height 22
type input "***"
click at [172, 94] on div "Aventura" at bounding box center [165, 97] width 94 height 22
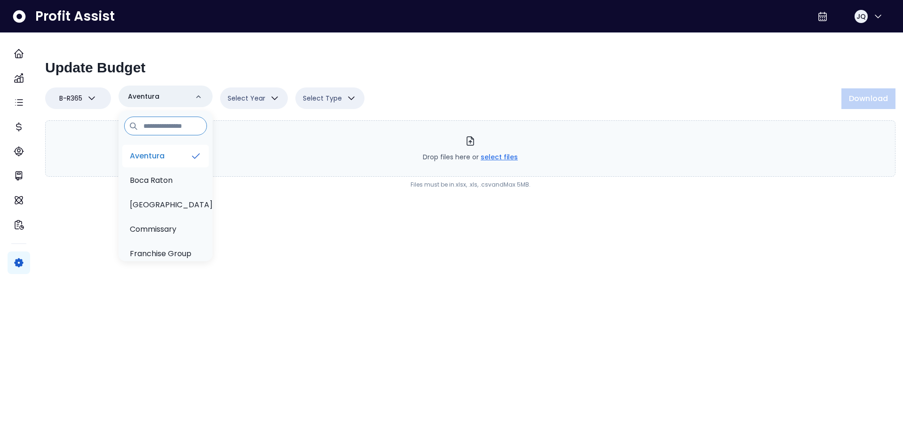
click at [177, 164] on li "Aventura" at bounding box center [165, 156] width 86 height 23
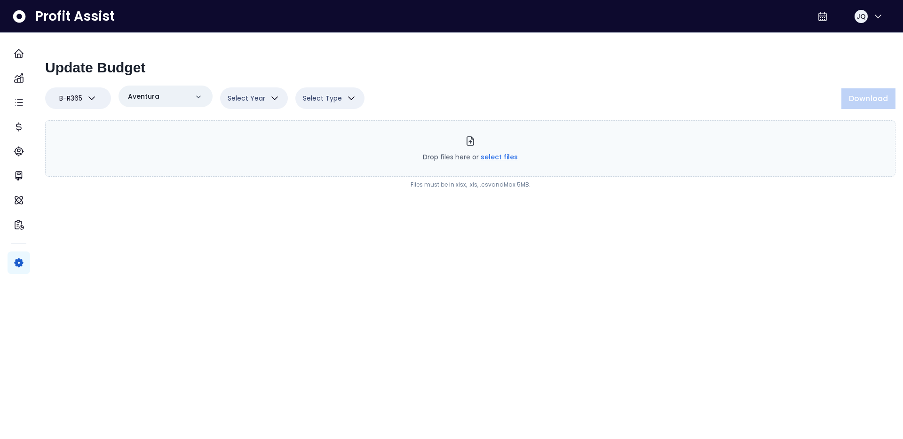
click at [244, 113] on div "Drop files here or select files Files must be in .xlsx, .xls, .csv and Max 5MB ." at bounding box center [470, 154] width 850 height 91
click at [256, 105] on button "Select Year" at bounding box center [254, 98] width 68 height 22
click at [256, 133] on li "2025" at bounding box center [254, 144] width 68 height 22
type input "****"
click at [324, 102] on span "Select Type" at bounding box center [320, 98] width 39 height 11
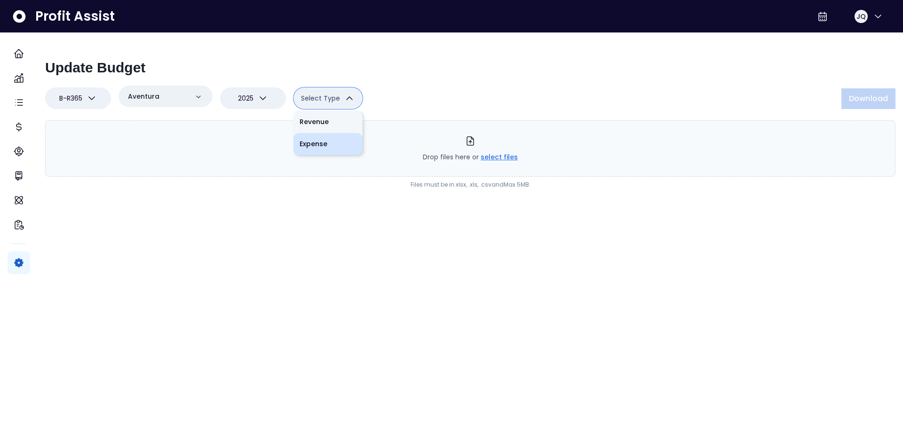
click at [325, 146] on li "Expense" at bounding box center [327, 144] width 69 height 22
type input "*"
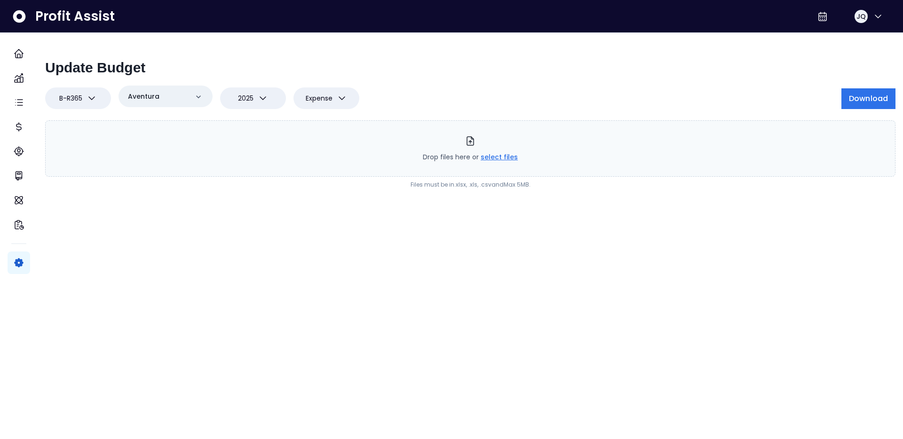
click at [770, 109] on div "Drop files here or select files Files must be in .xlsx, .xls, .csv and Max 5MB ." at bounding box center [470, 154] width 850 height 91
click at [854, 110] on div "Drop files here or select files Files must be in .xlsx, .xls, .csv and Max 5MB ." at bounding box center [470, 154] width 850 height 91
click at [868, 97] on span "Download" at bounding box center [867, 98] width 39 height 11
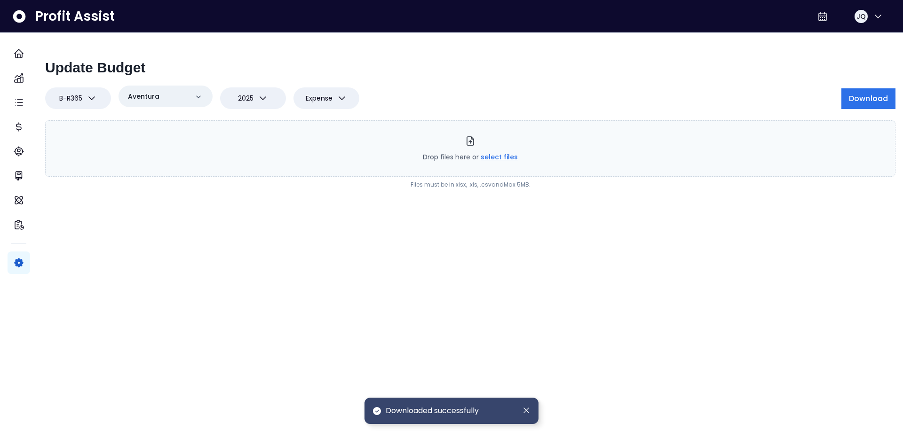
click at [345, 208] on html "Dashboard Budget Tasks Cost Benchmark AI Summary AI On-Demand Financial Insight…" at bounding box center [451, 104] width 903 height 208
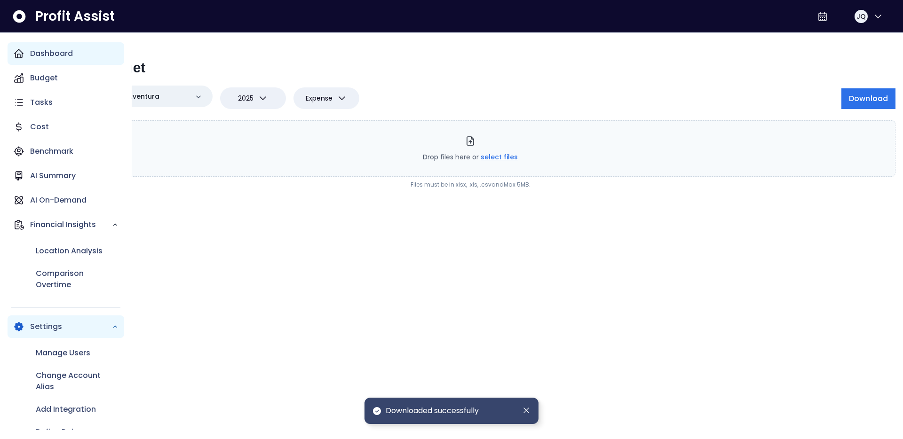
click at [22, 62] on div "Dashboard" at bounding box center [66, 53] width 117 height 23
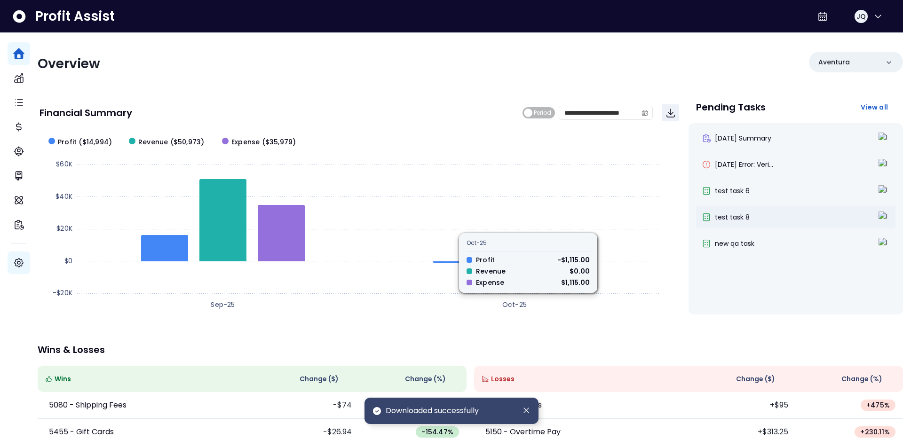
click at [788, 207] on div "test task 8" at bounding box center [795, 217] width 199 height 23
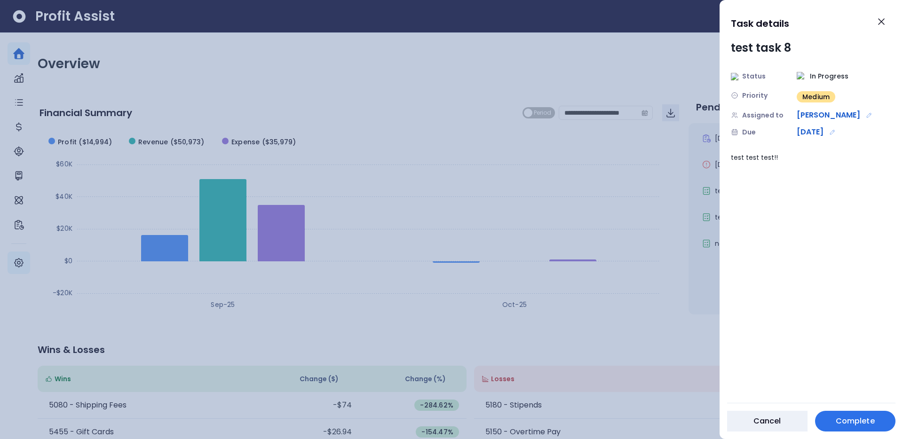
click at [664, 51] on div at bounding box center [451, 219] width 903 height 439
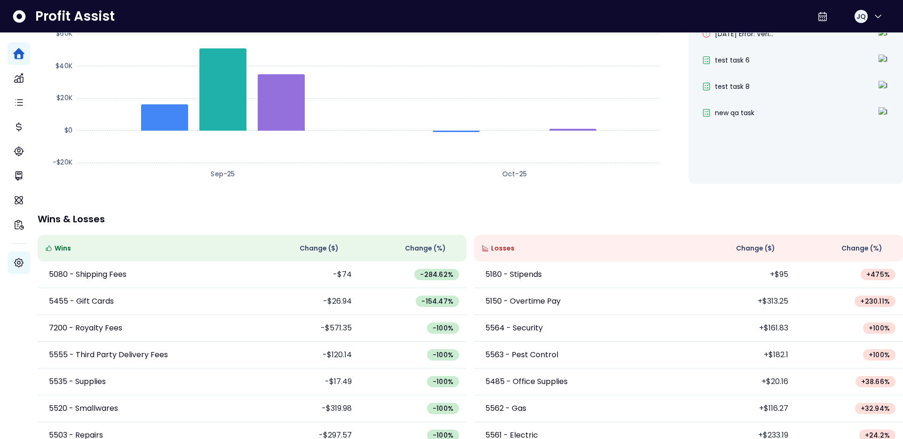
scroll to position [150, 0]
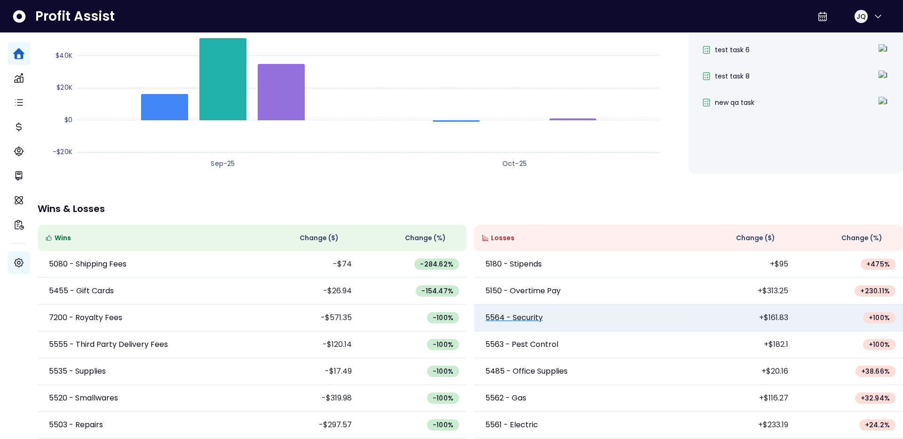
click at [528, 312] on p "5564 - Security" at bounding box center [513, 317] width 57 height 11
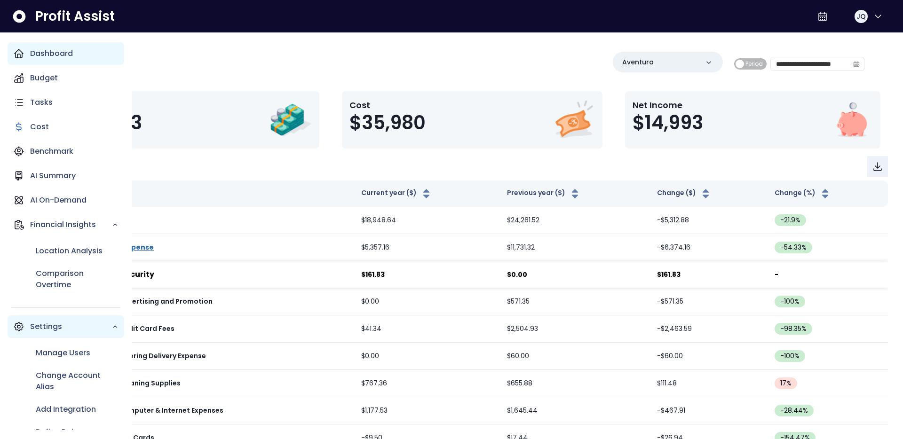
click at [31, 50] on p "Dashboard" at bounding box center [51, 53] width 43 height 11
